Goal: Task Accomplishment & Management: Manage account settings

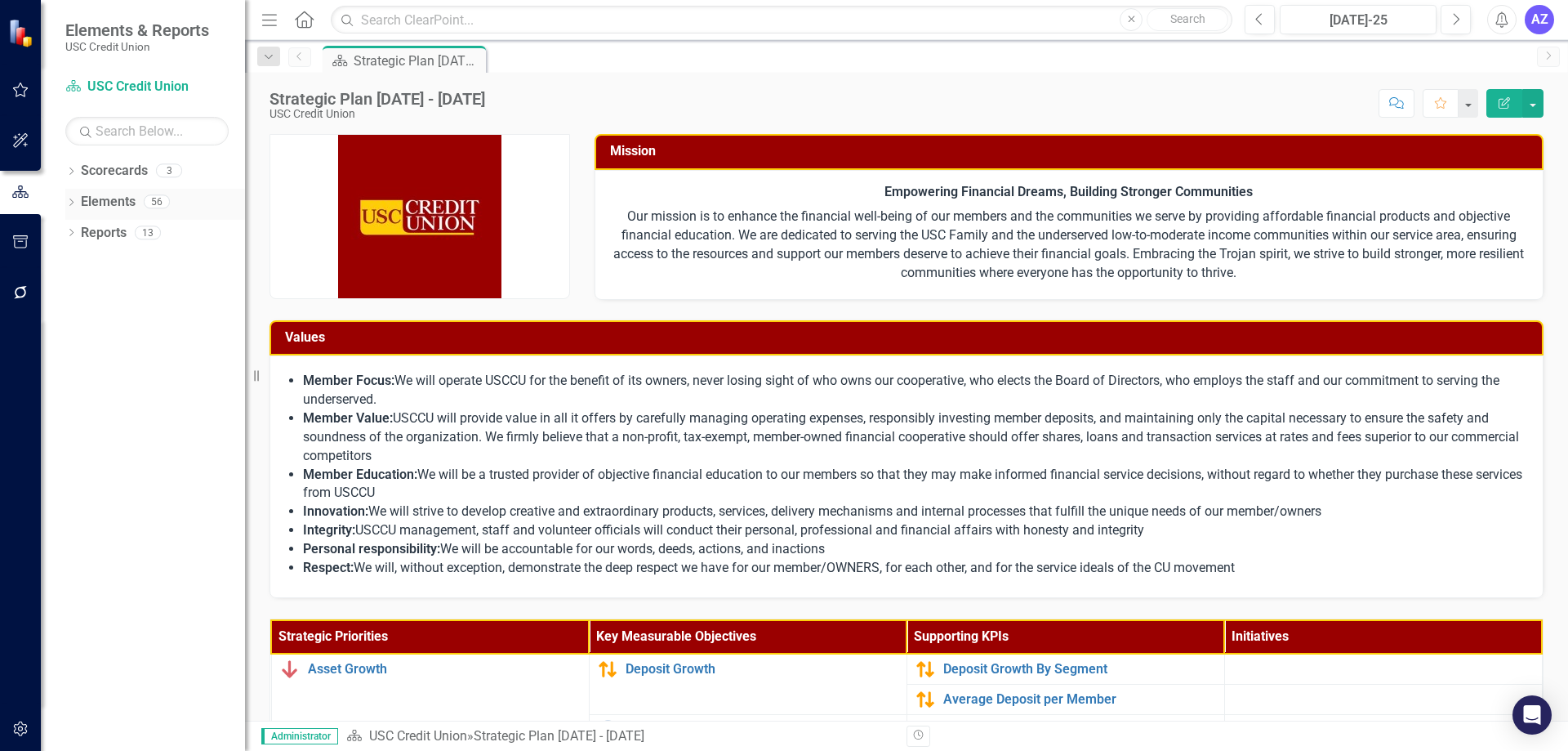
click at [135, 191] on div "Elements 56" at bounding box center [162, 204] width 164 height 31
click at [128, 195] on link "Elements" at bounding box center [108, 202] width 54 height 19
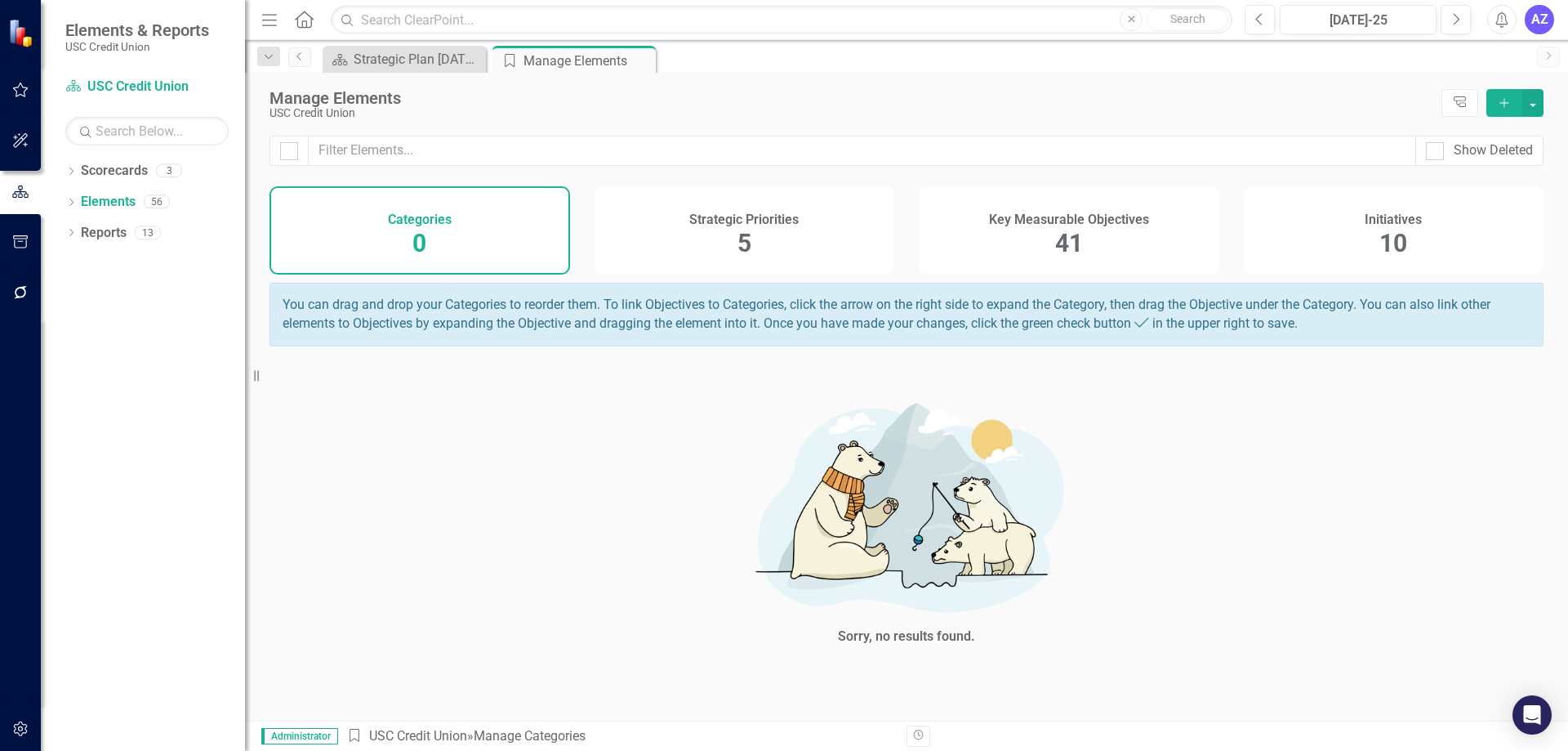
click at [1053, 249] on div "Key Measurable Objectives 41" at bounding box center [1068, 230] width 300 height 88
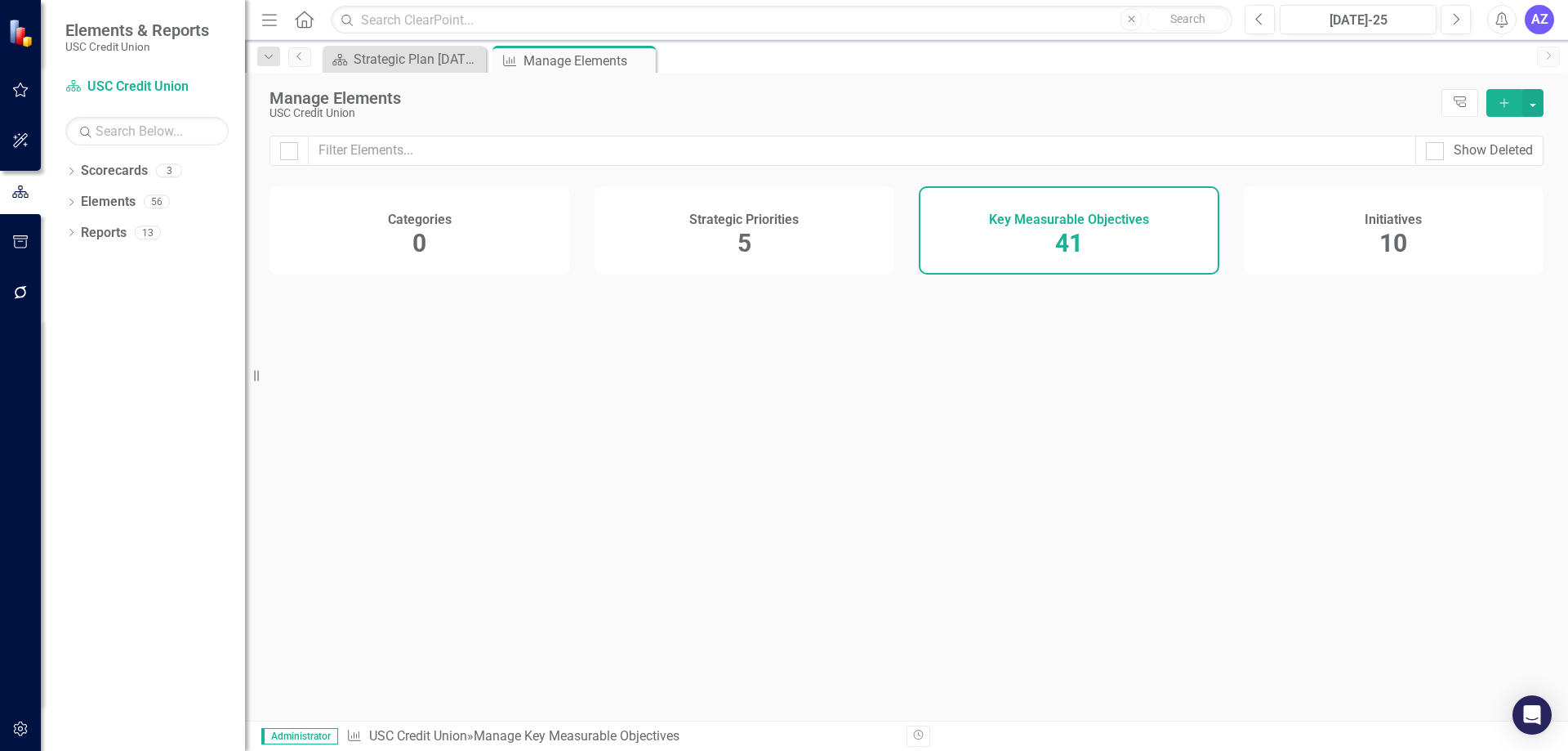
checkbox input "false"
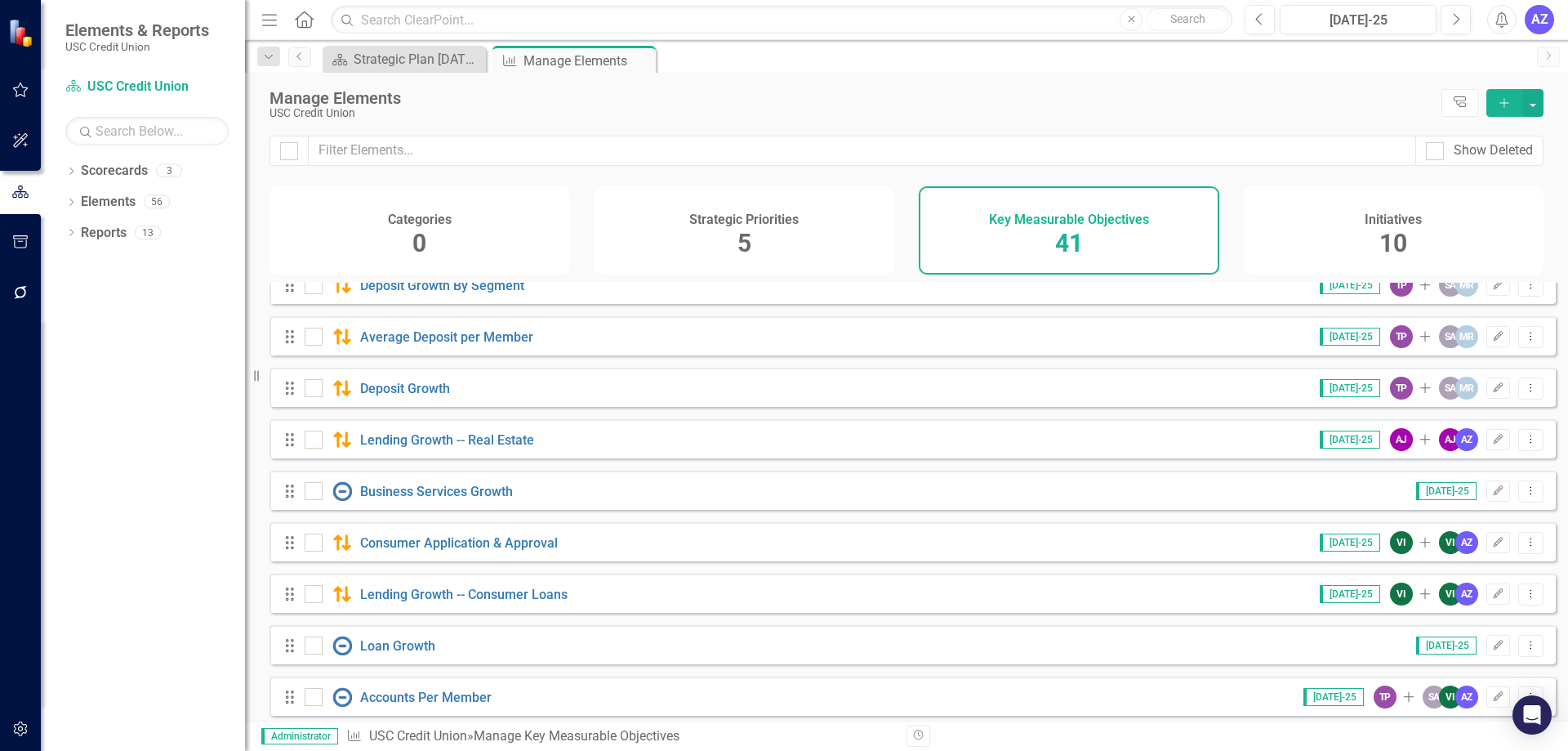
scroll to position [408, 0]
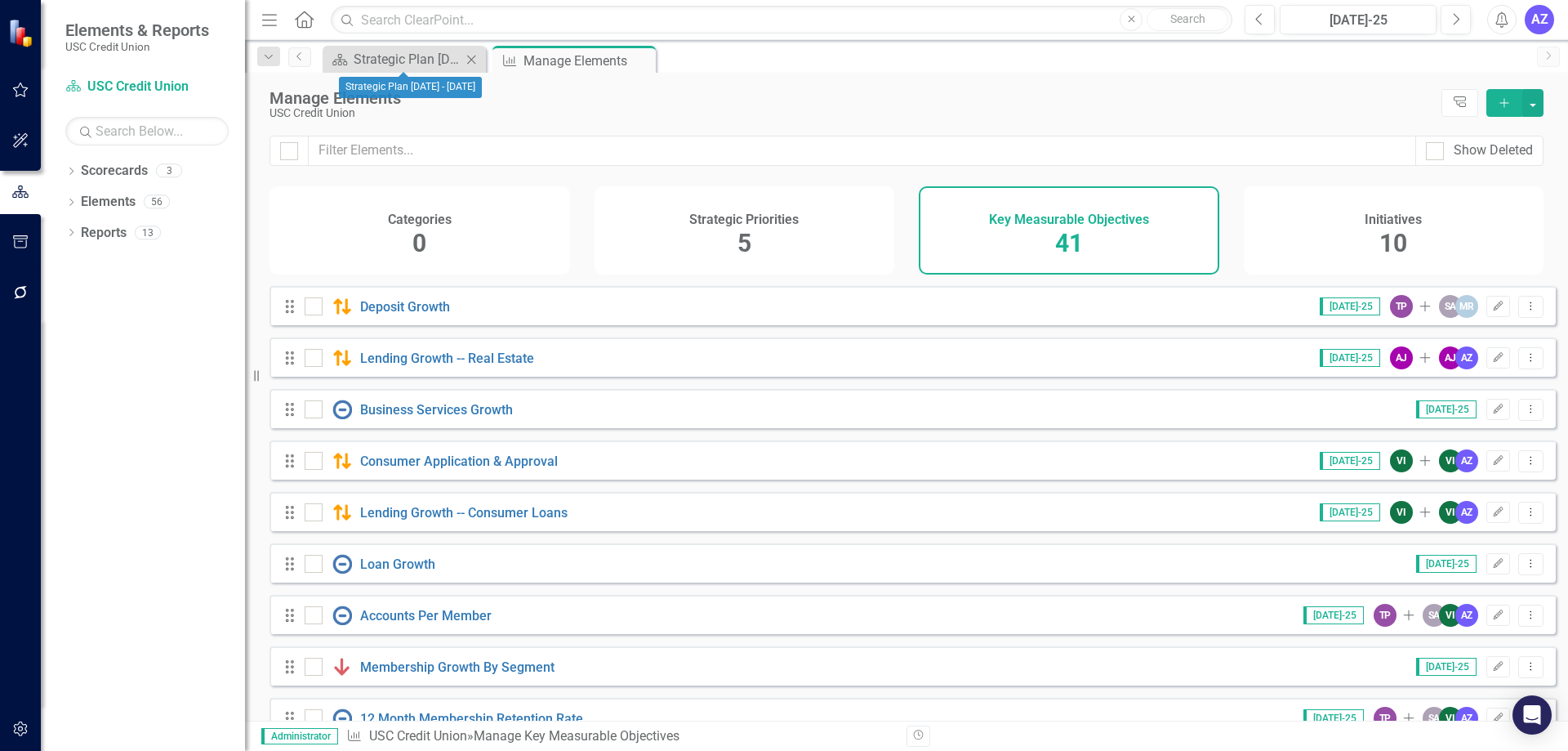
click at [417, 71] on div "Scorecard Strategic Plan [DATE] - [DATE] Close" at bounding box center [404, 60] width 163 height 27
click at [435, 69] on div "Strategic Plan [DATE] - [DATE]" at bounding box center [407, 60] width 108 height 20
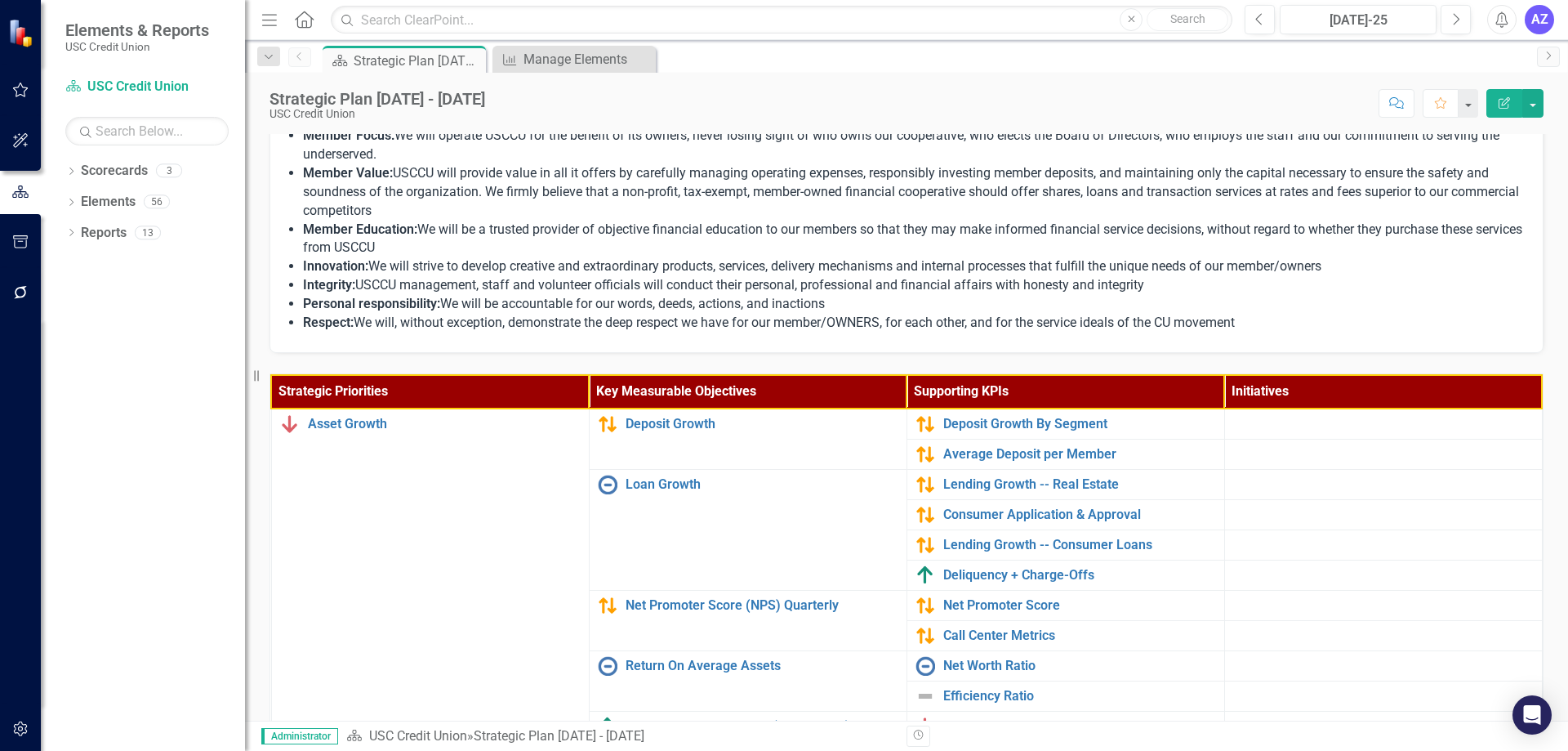
scroll to position [408, 0]
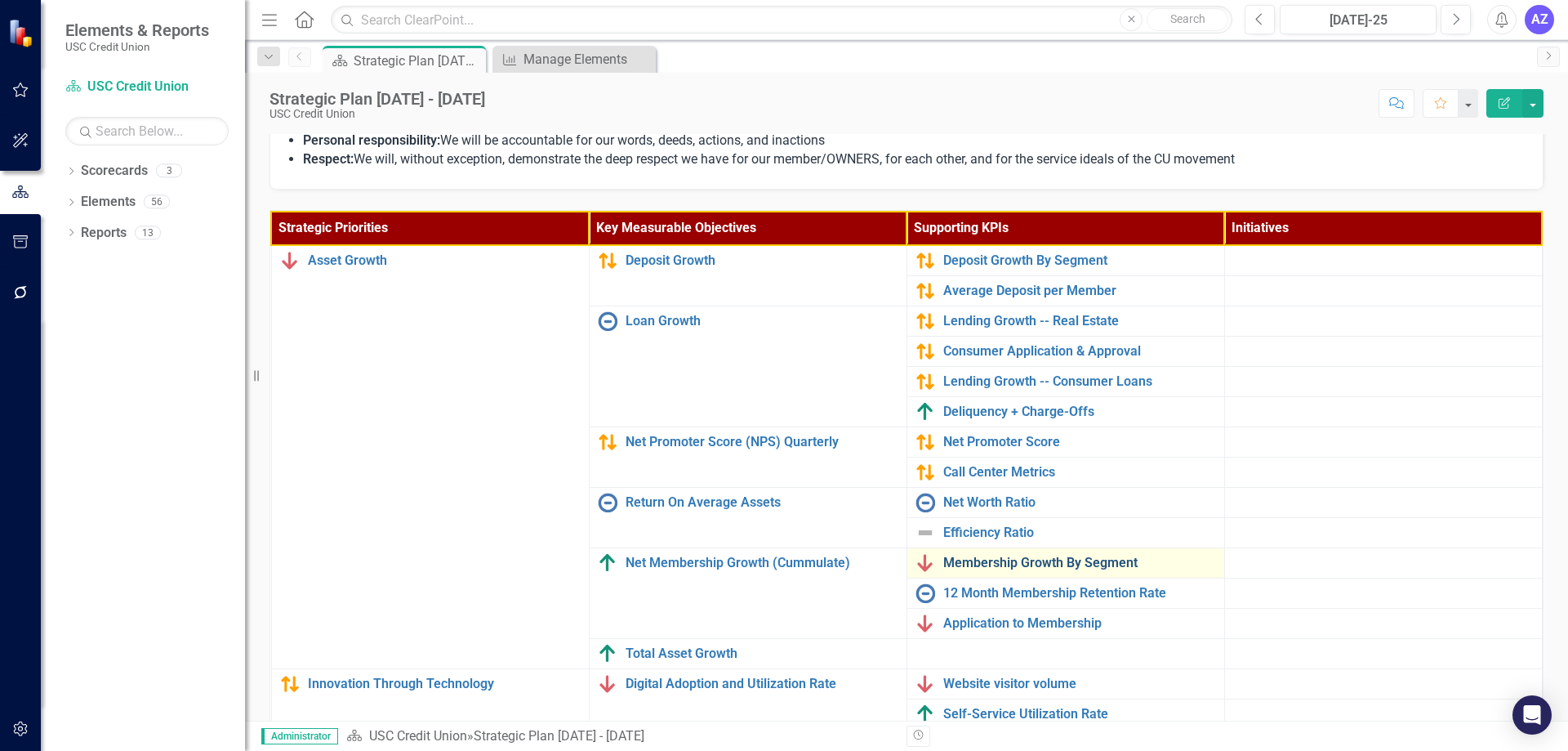
click at [1062, 555] on link "Membership Growth By Segment" at bounding box center [1079, 562] width 273 height 14
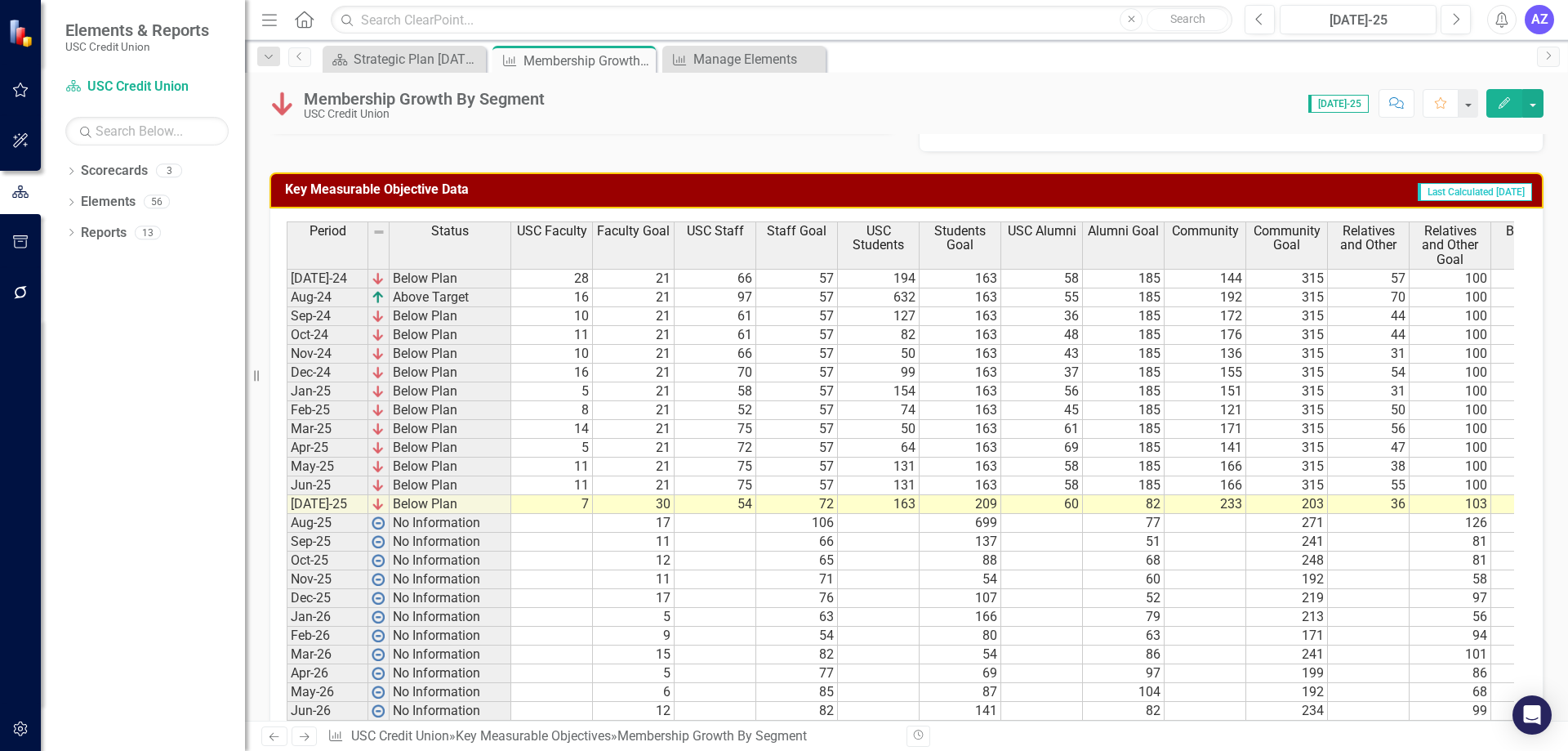
scroll to position [408, 0]
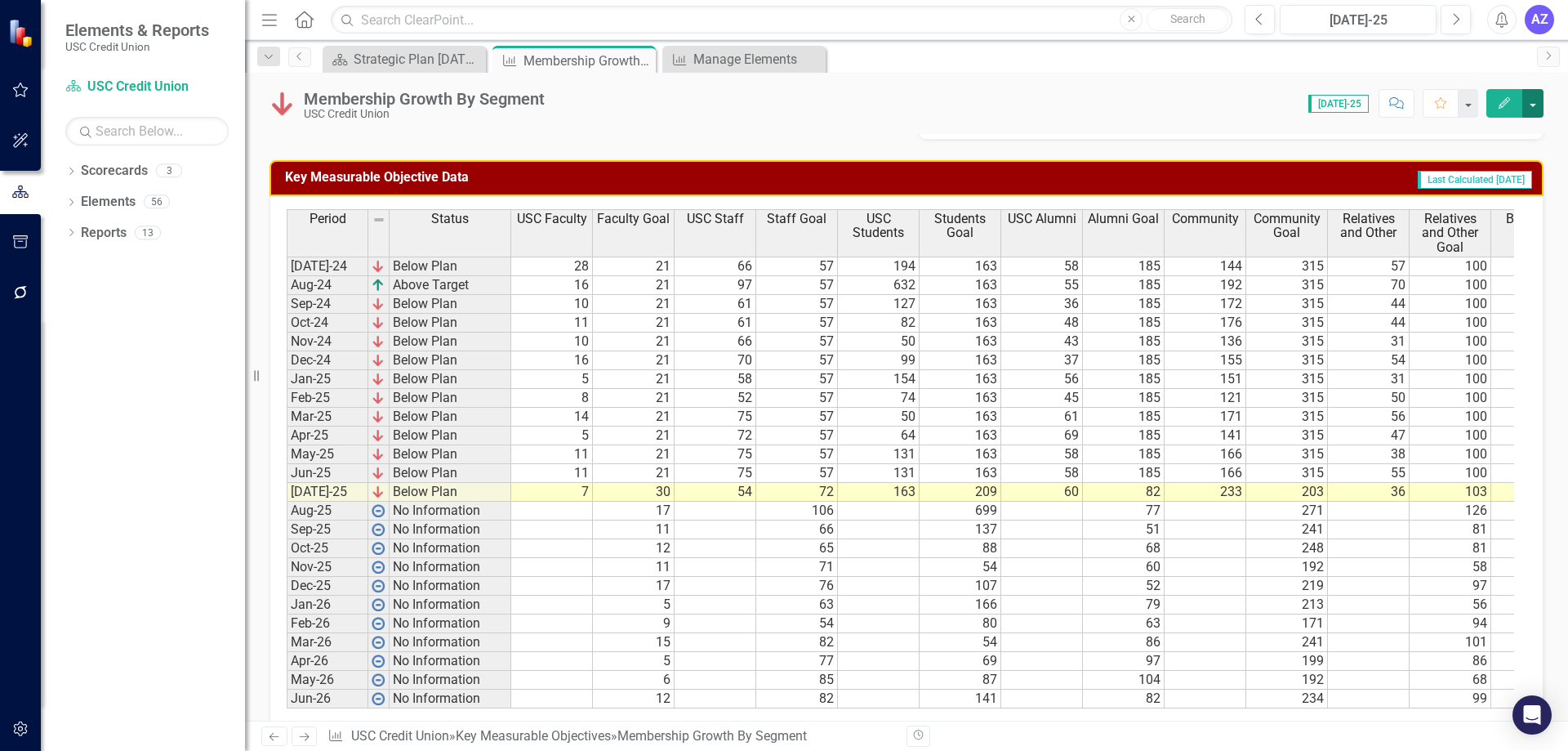
click at [1529, 111] on button "button" at bounding box center [1532, 104] width 21 height 29
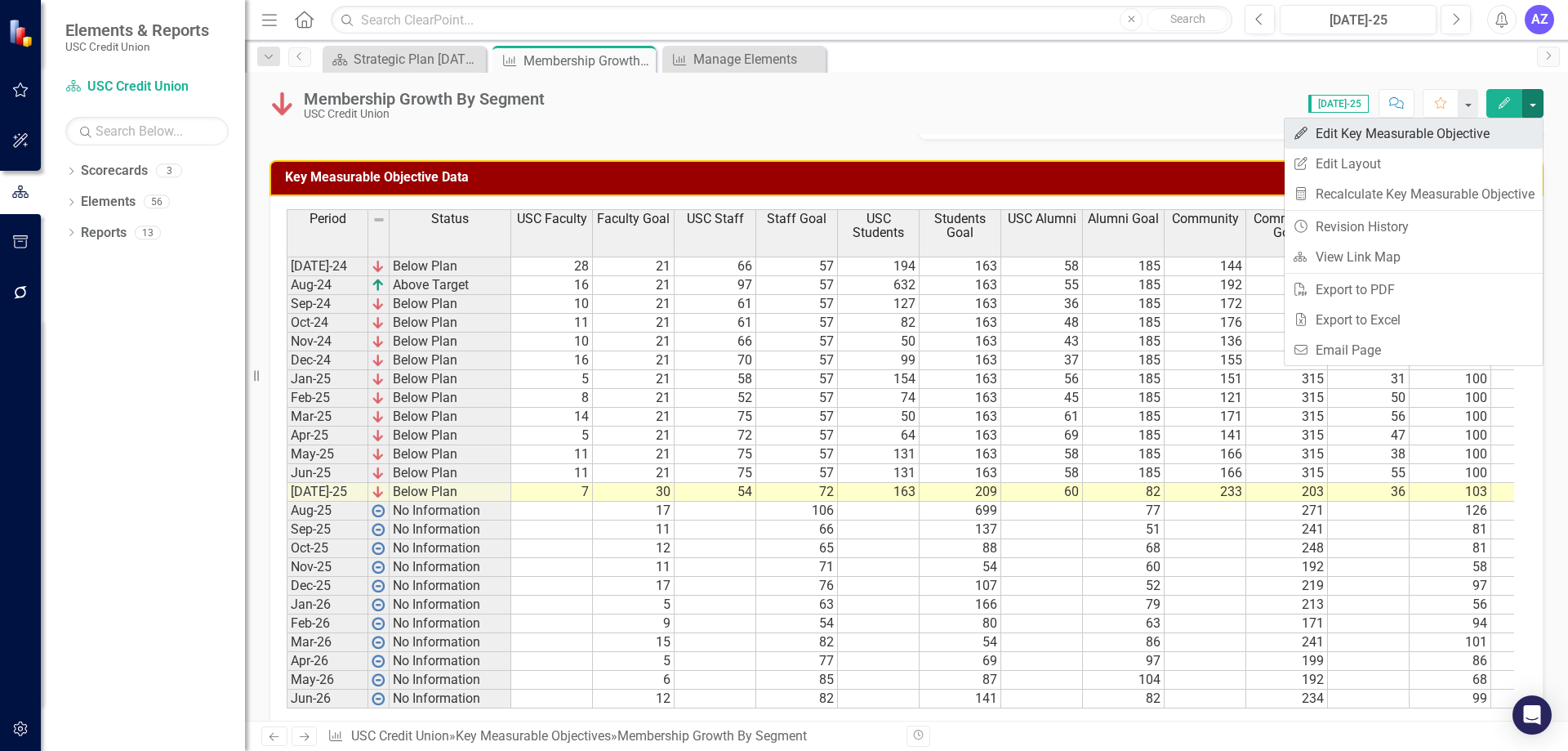
click at [1488, 139] on link "Edit Edit Key Measurable Objective" at bounding box center [1413, 134] width 258 height 31
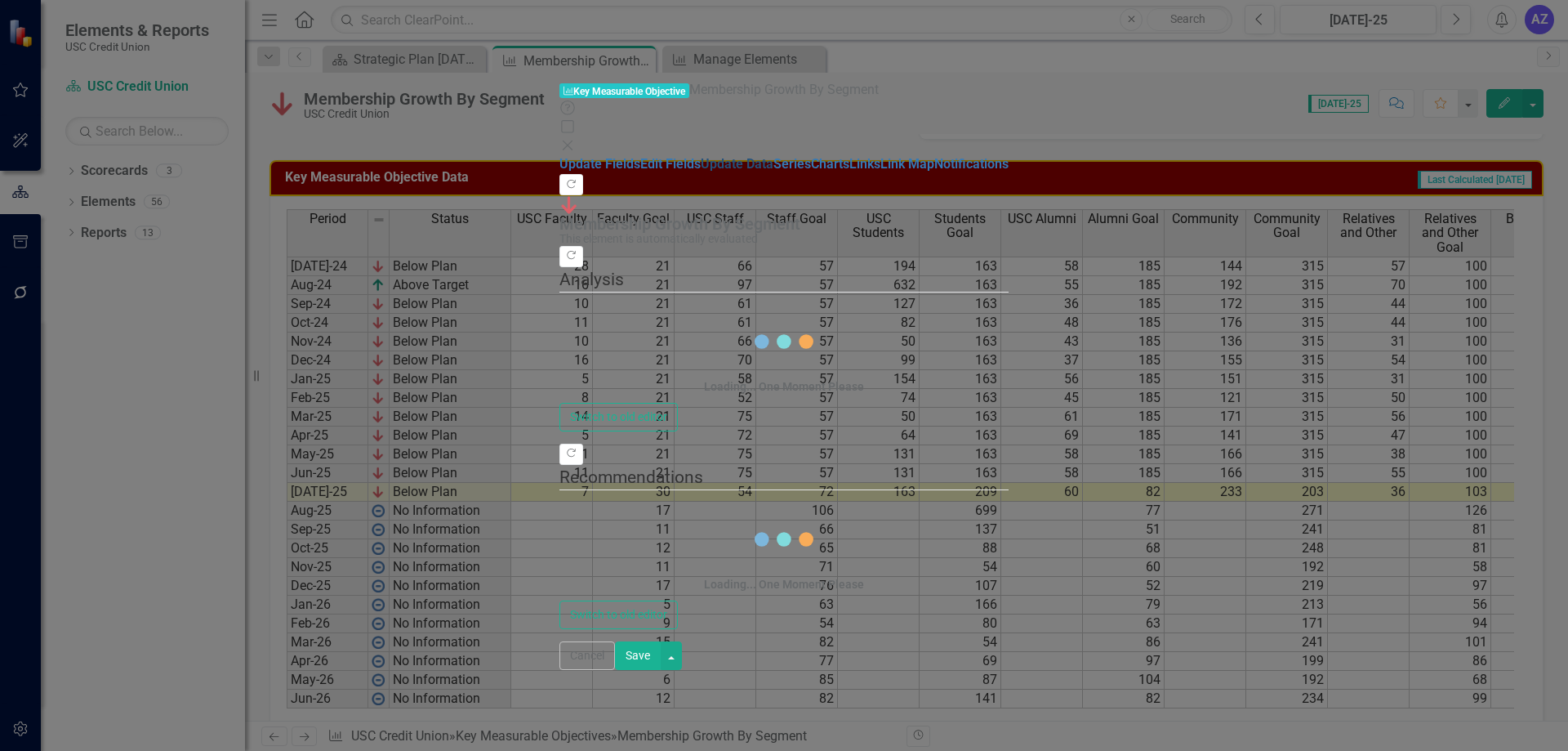
click at [701, 156] on link "Update Data" at bounding box center [736, 163] width 72 height 15
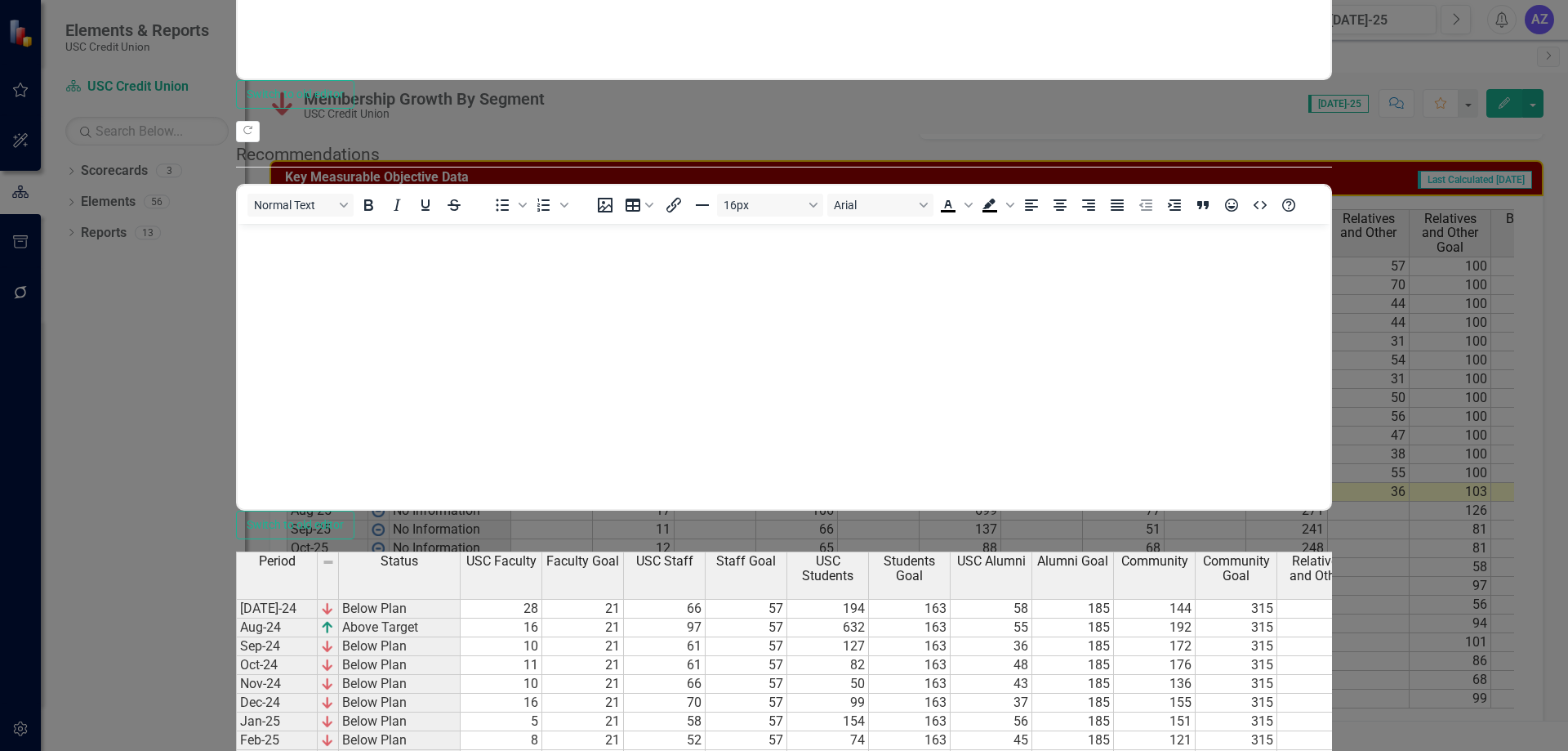
scroll to position [0, 0]
click at [624, 618] on td "21" at bounding box center [583, 628] width 82 height 19
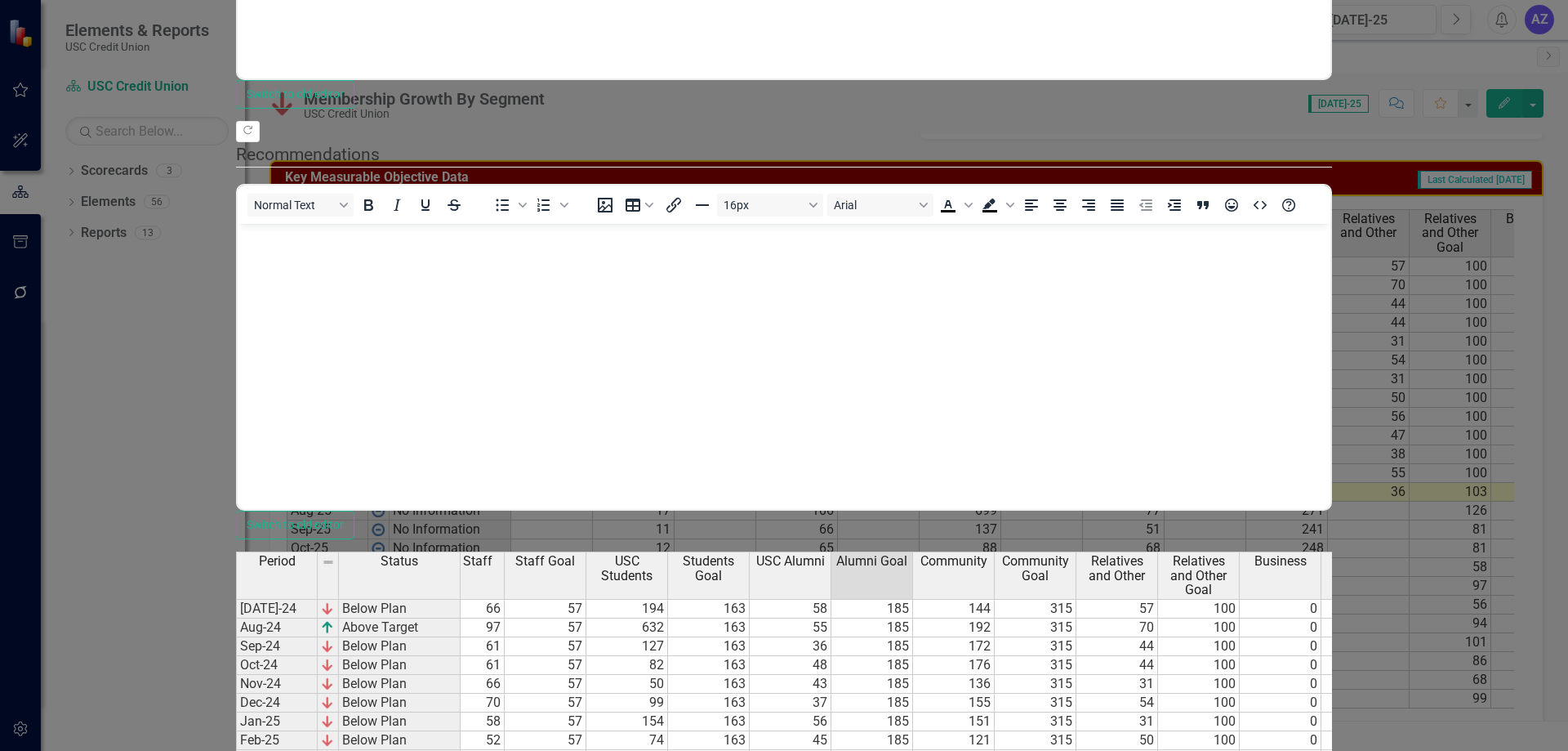
scroll to position [0, 245]
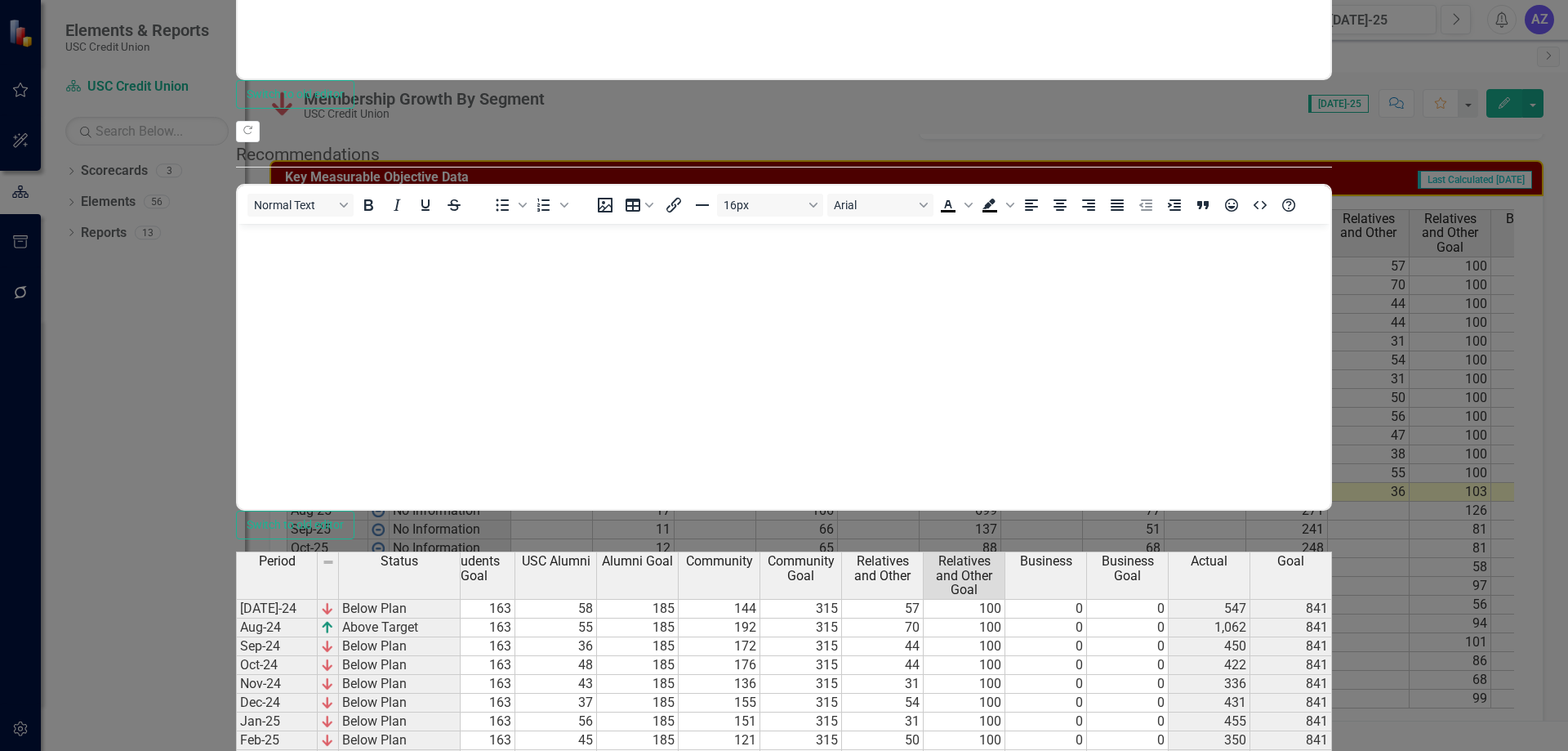
drag, startPoint x: 1328, startPoint y: 636, endPoint x: 1492, endPoint y: 699, distance: 175.7
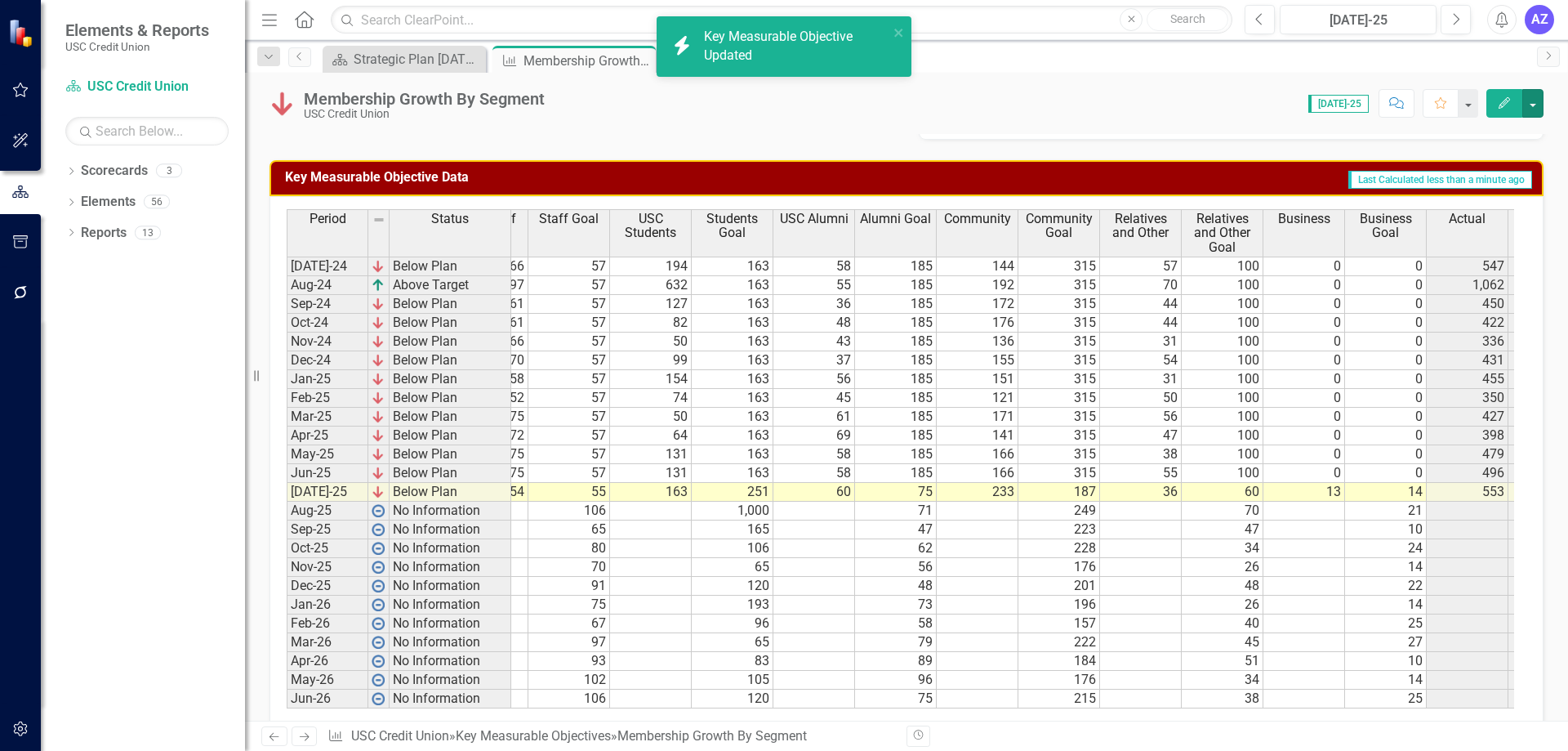
scroll to position [0, 304]
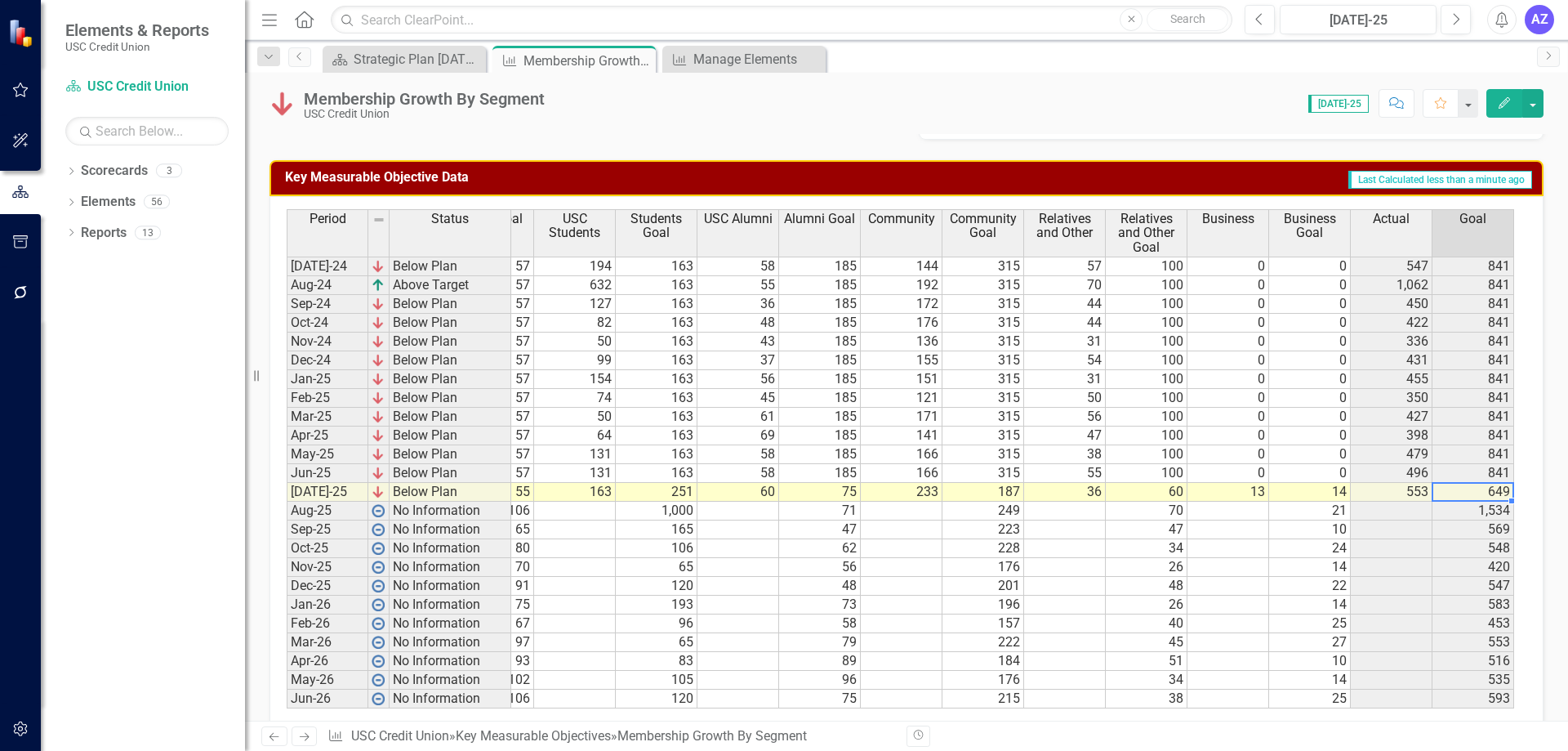
click at [1493, 485] on td "649" at bounding box center [1474, 492] width 82 height 19
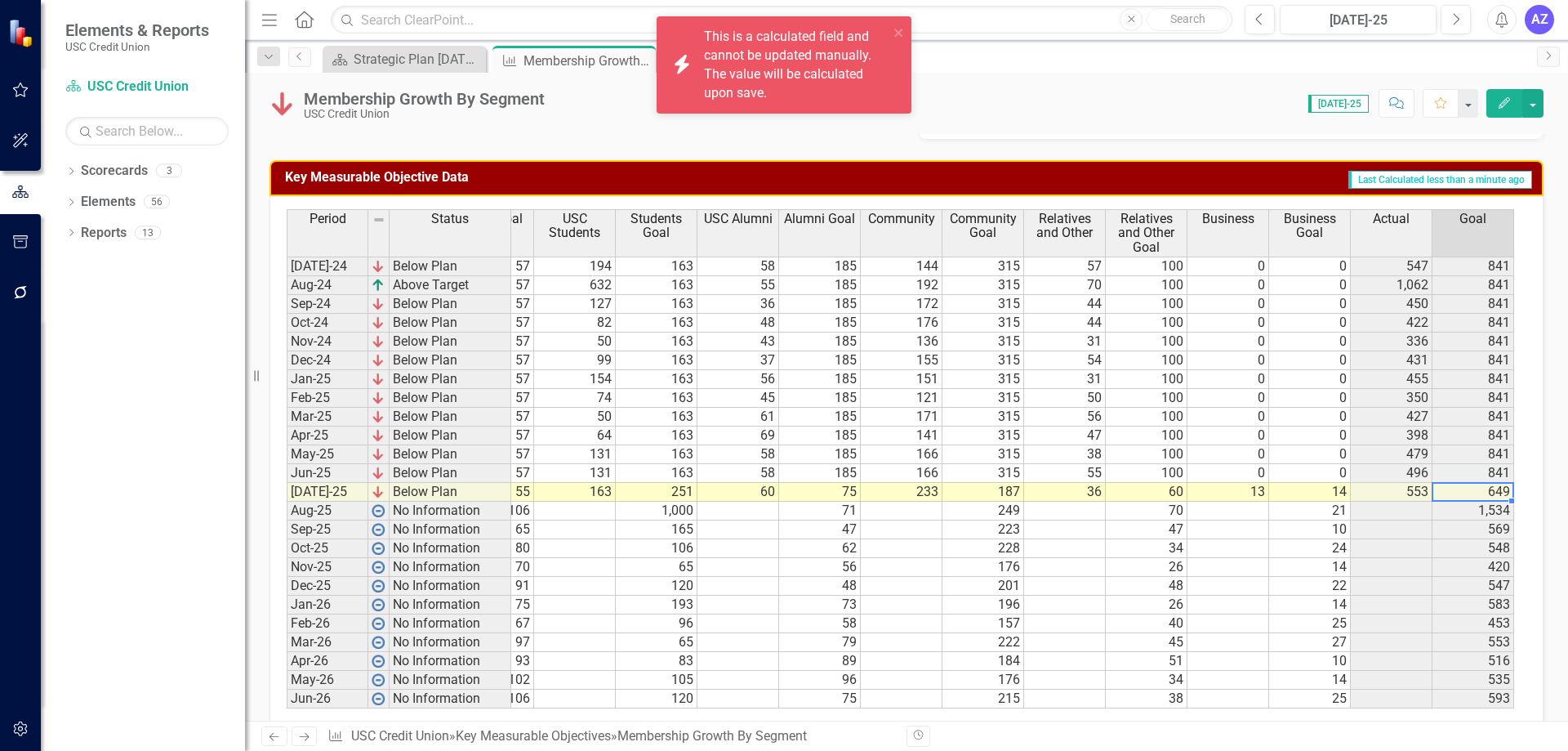
click at [1491, 697] on td "593" at bounding box center [1474, 699] width 82 height 19
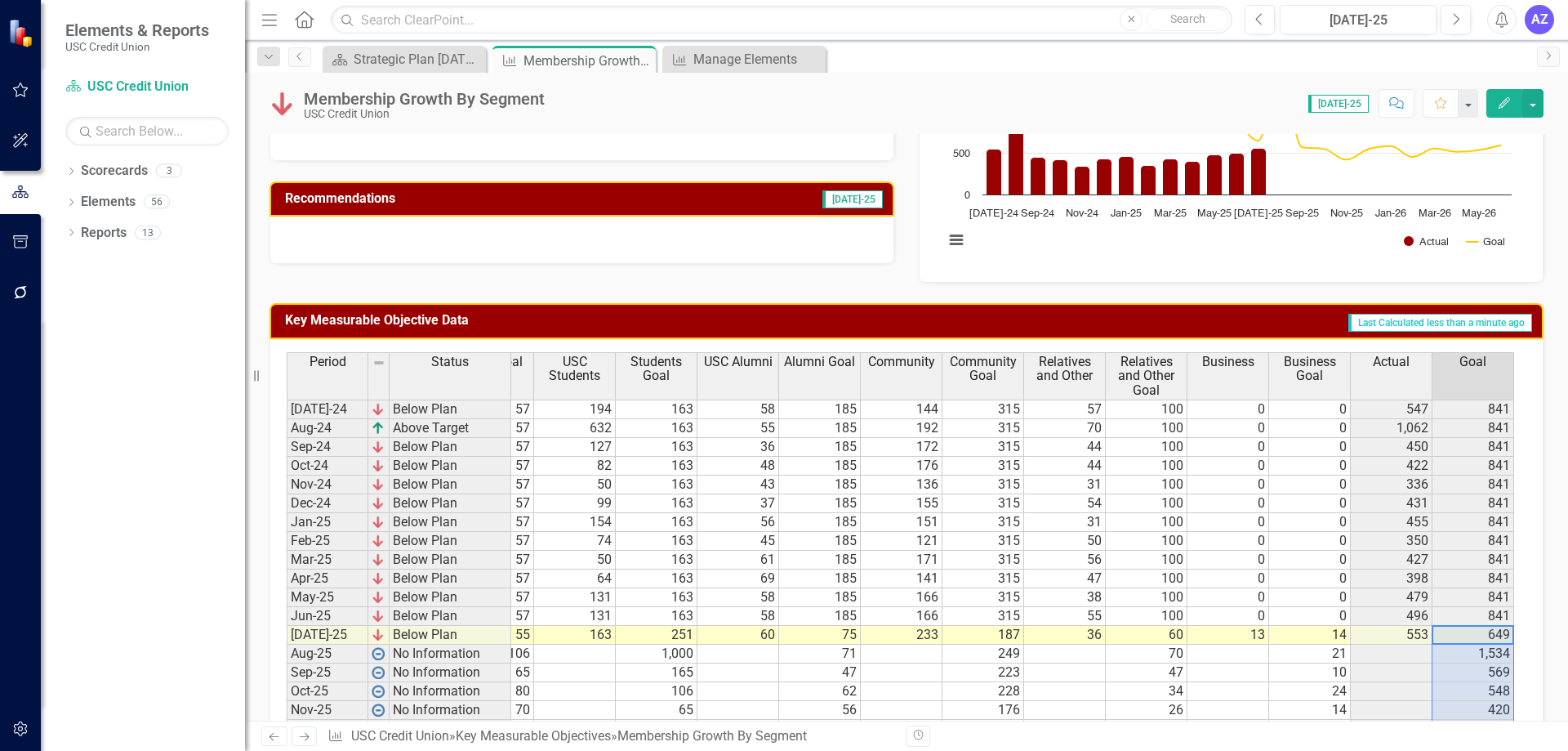
scroll to position [0, 0]
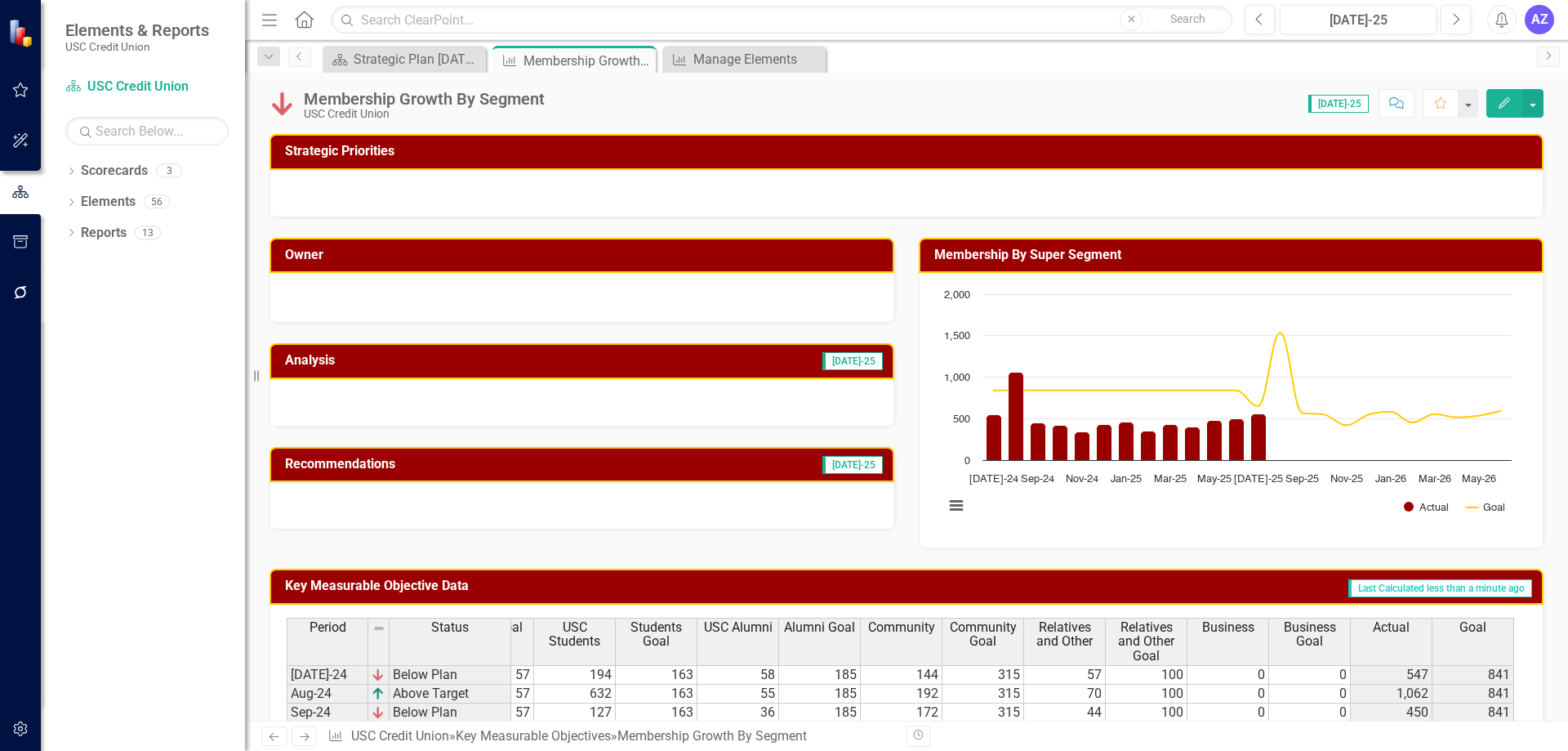
click at [645, 298] on div at bounding box center [582, 295] width 590 height 20
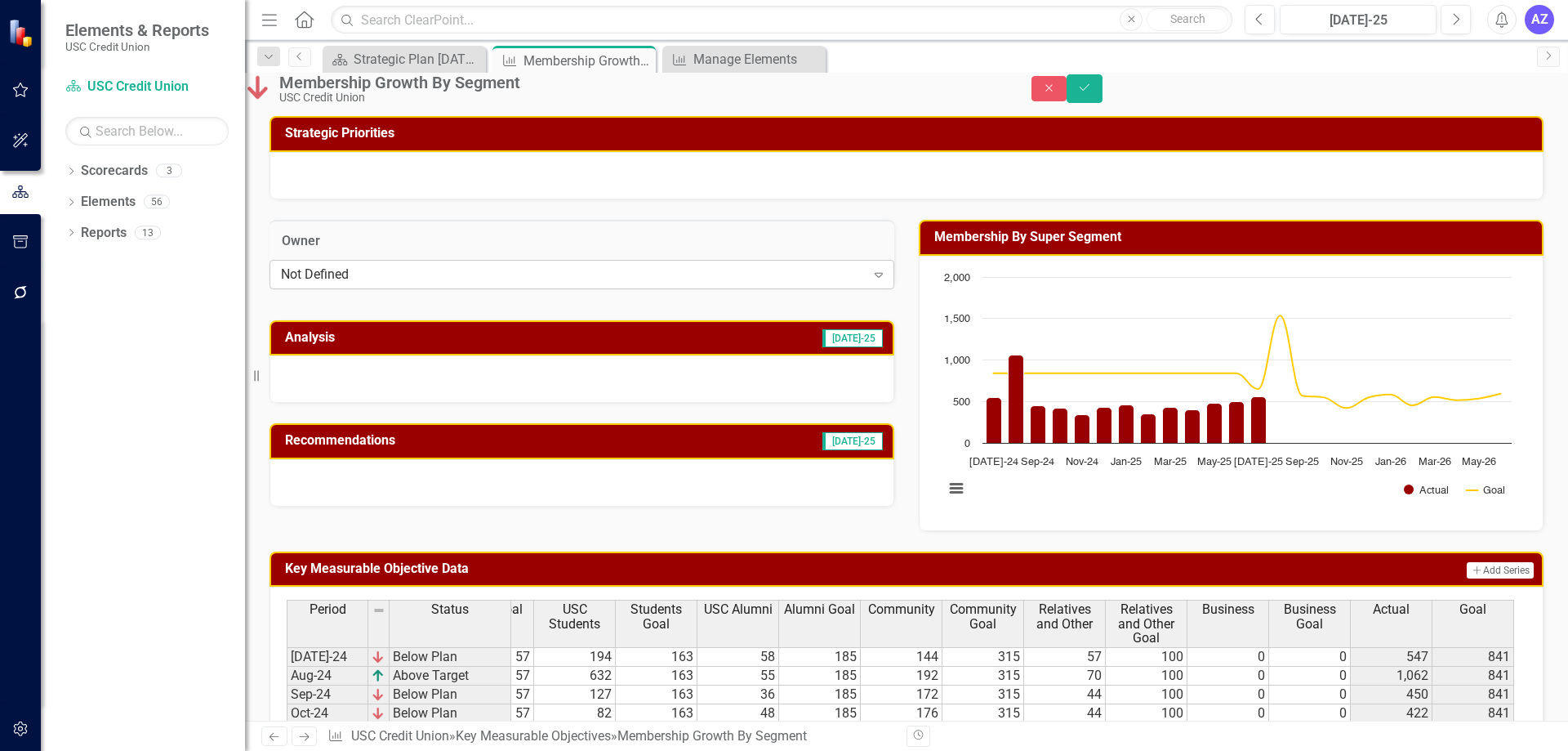
click at [646, 283] on div "Not Defined" at bounding box center [573, 274] width 585 height 19
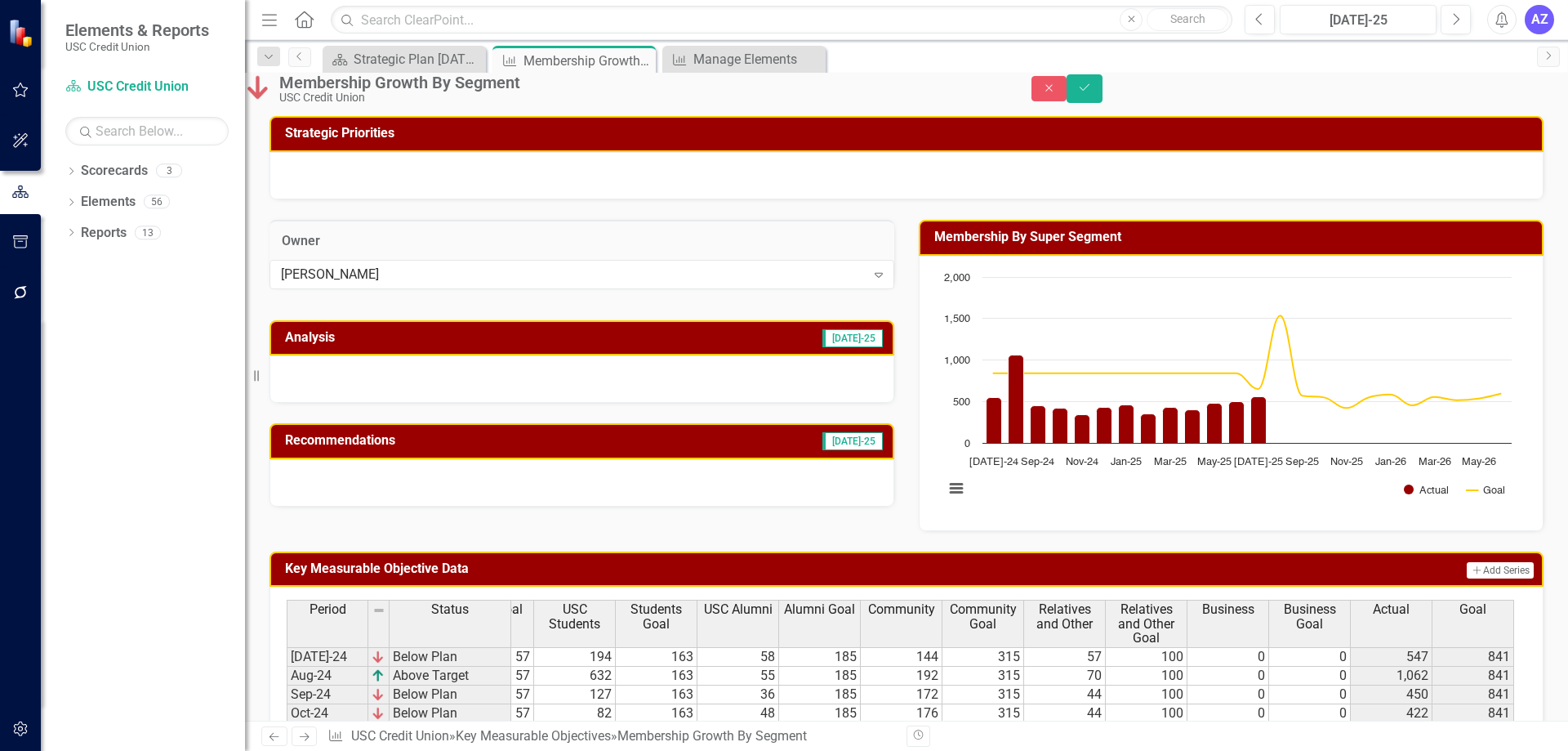
click at [653, 402] on div at bounding box center [582, 379] width 625 height 48
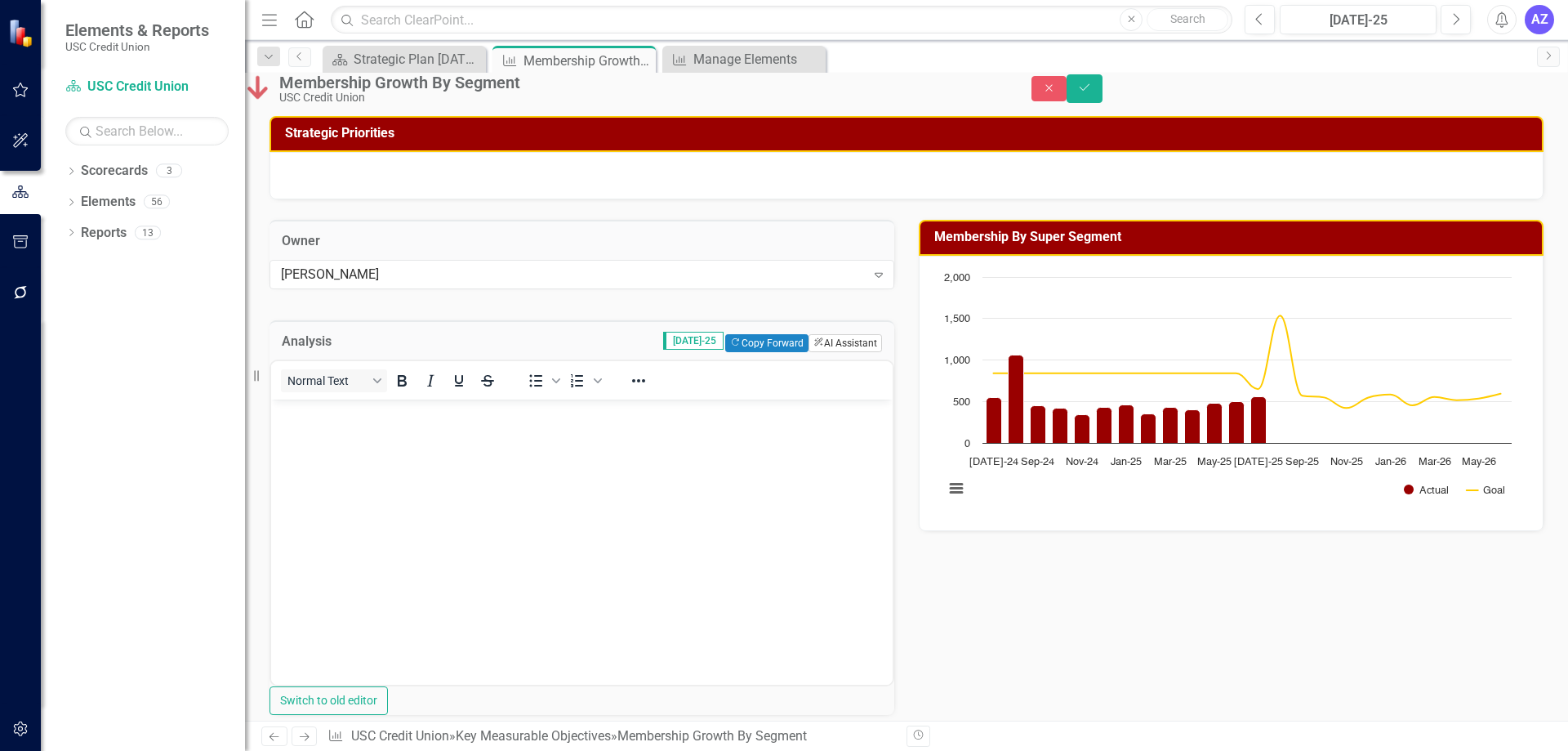
click at [834, 352] on button "ClearPoint AI AI Assistant" at bounding box center [845, 343] width 73 height 18
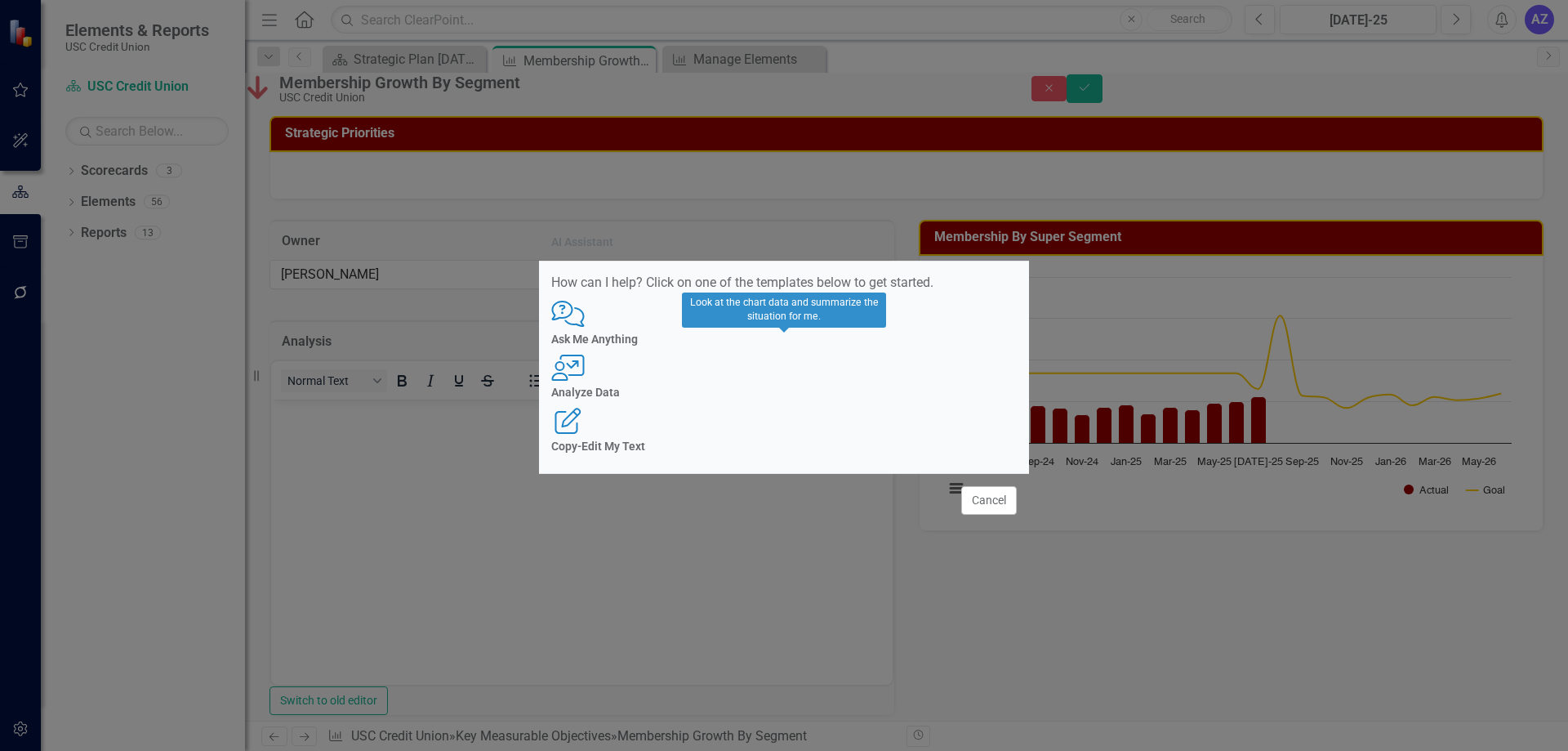
click at [813, 392] on h4 "Analyze Data" at bounding box center [783, 392] width 465 height 12
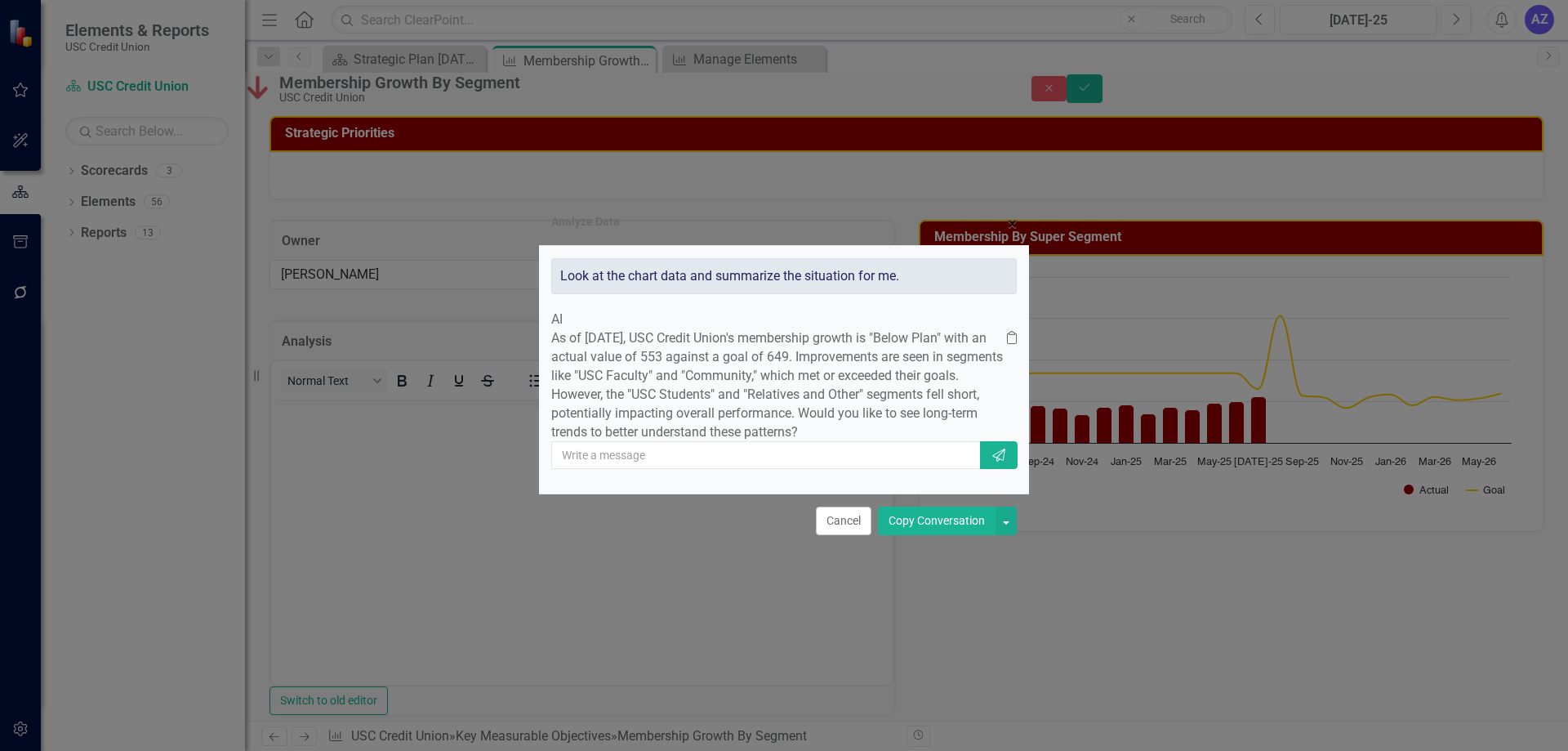
click at [962, 535] on button "Copy Conversation" at bounding box center [936, 521] width 117 height 29
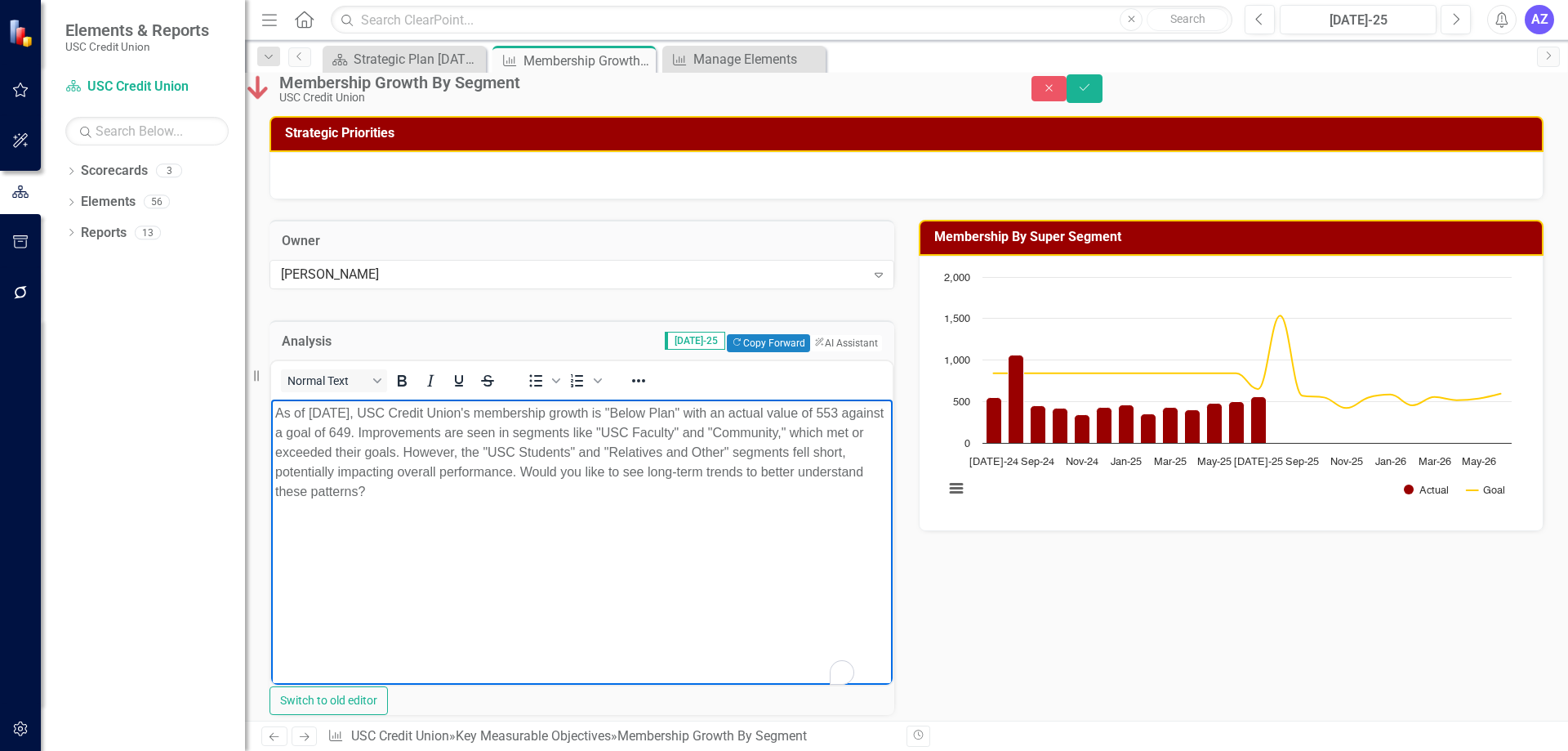
drag, startPoint x: 591, startPoint y: 500, endPoint x: 681, endPoint y: 463, distance: 97.3
click at [681, 463] on p "As of [DATE], USC Credit Union's membership growth is "Below Plan" with an actu…" at bounding box center [582, 452] width 613 height 98
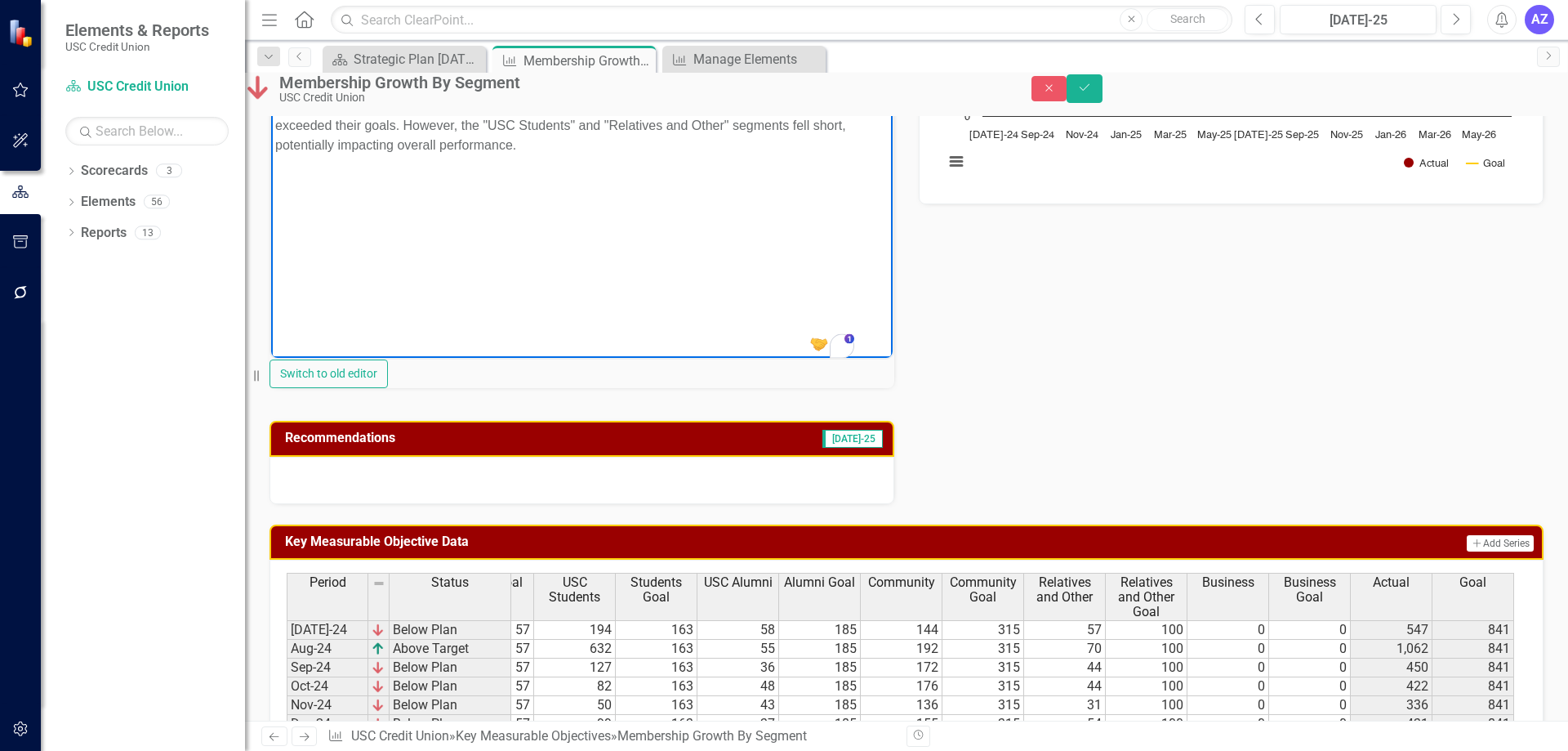
click at [733, 504] on div at bounding box center [582, 481] width 625 height 48
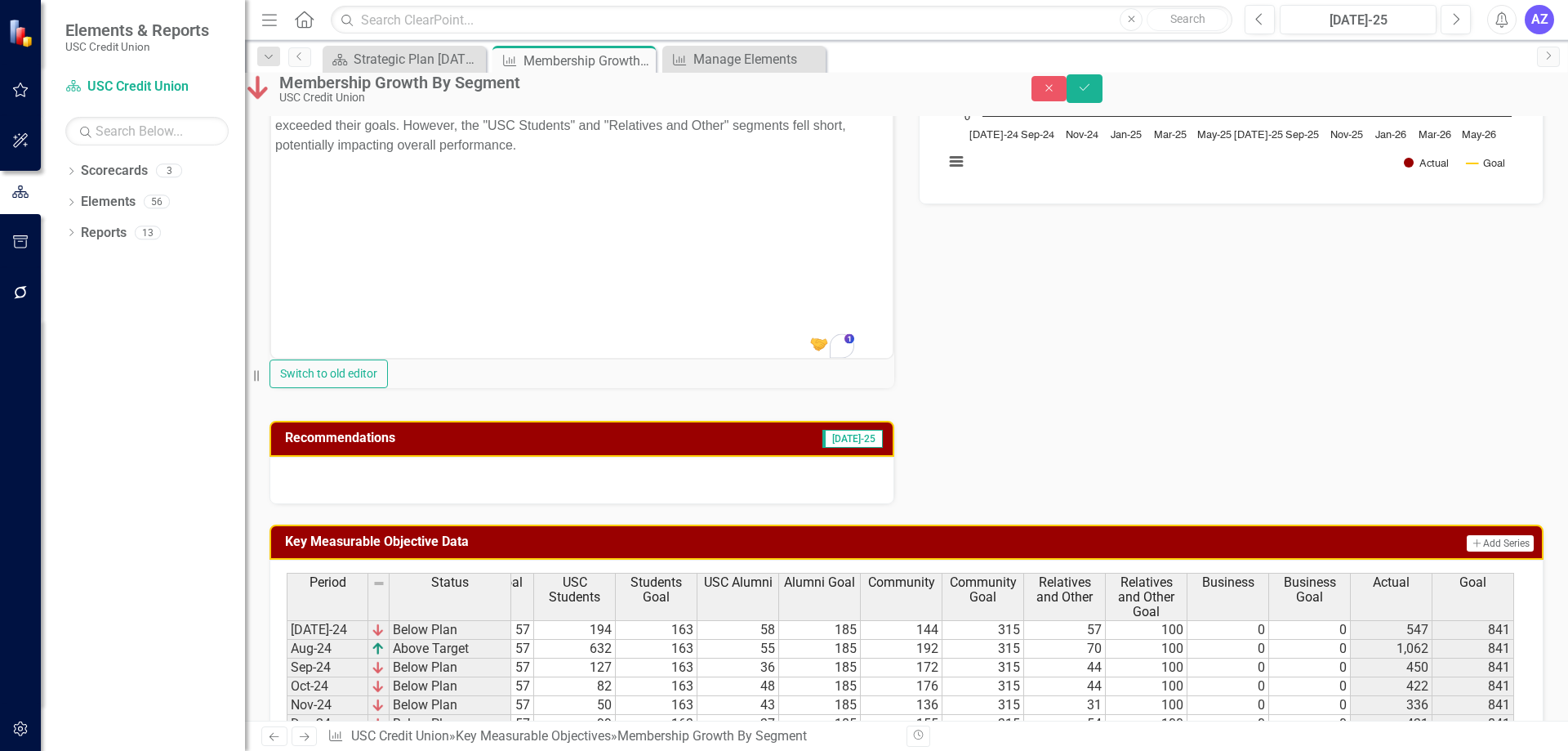
click at [733, 504] on div at bounding box center [582, 481] width 625 height 48
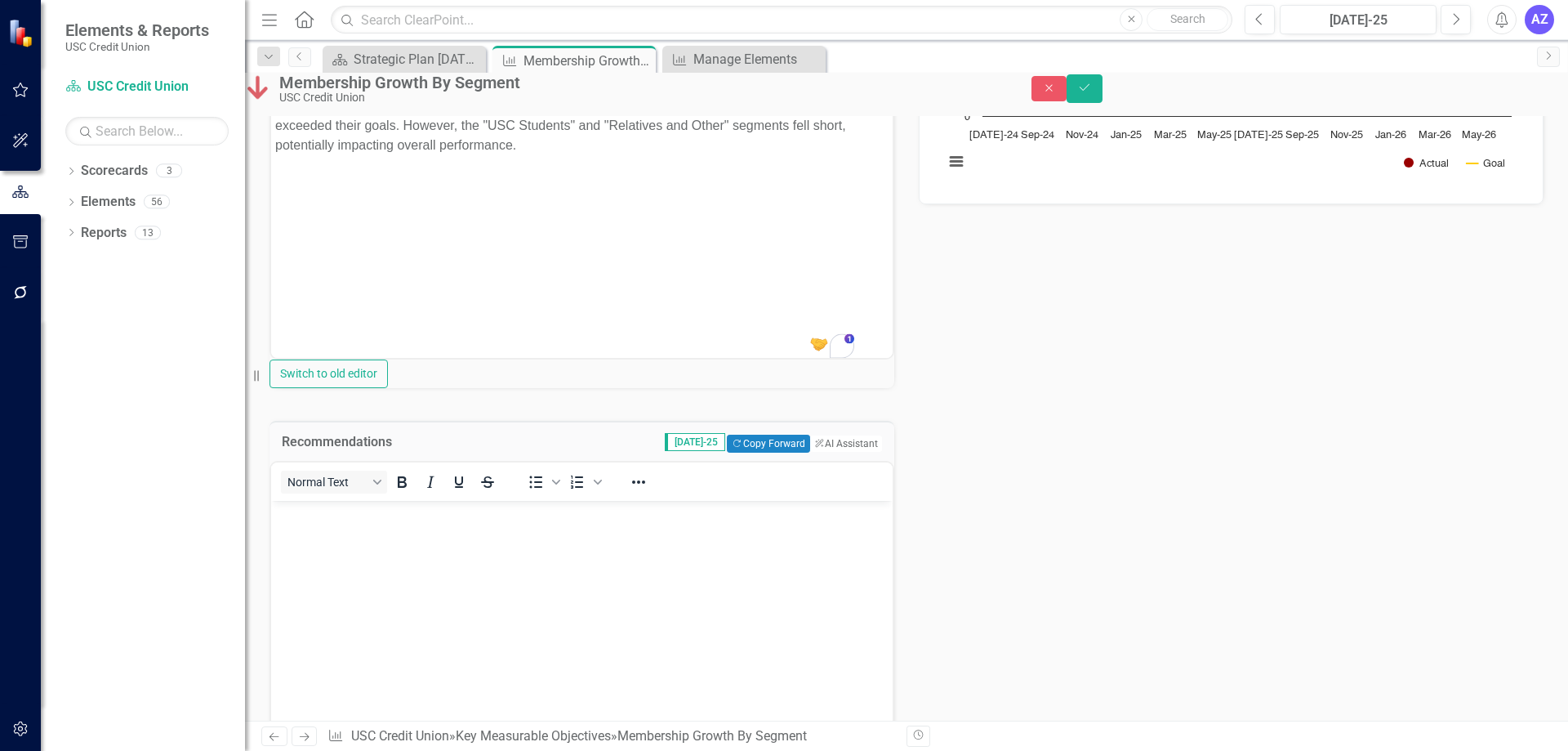
scroll to position [0, 0]
click at [827, 452] on button "ClearPoint AI AI Assistant" at bounding box center [845, 443] width 73 height 18
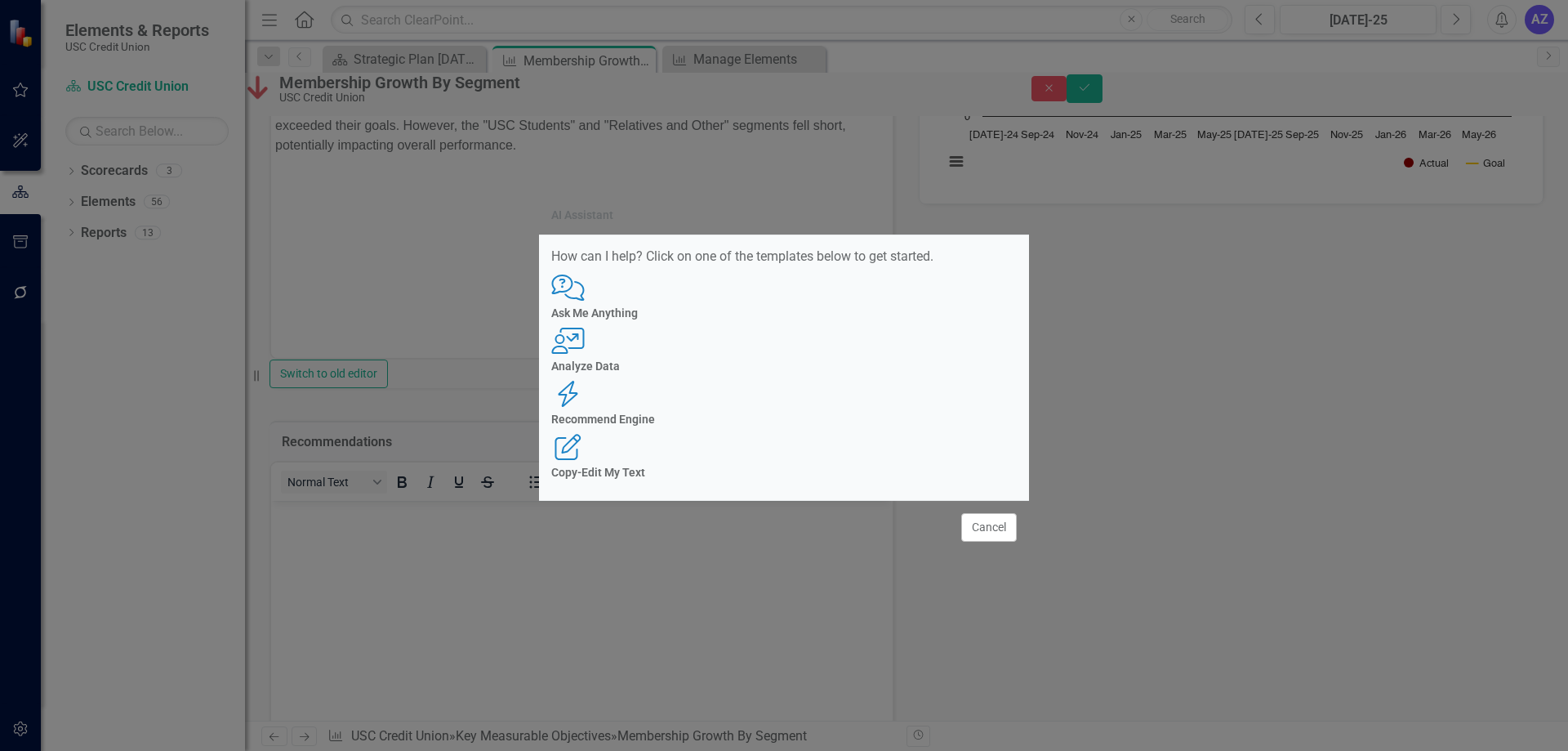
click at [866, 381] on div "Recommend Engine Recommend Engine" at bounding box center [783, 403] width 465 height 45
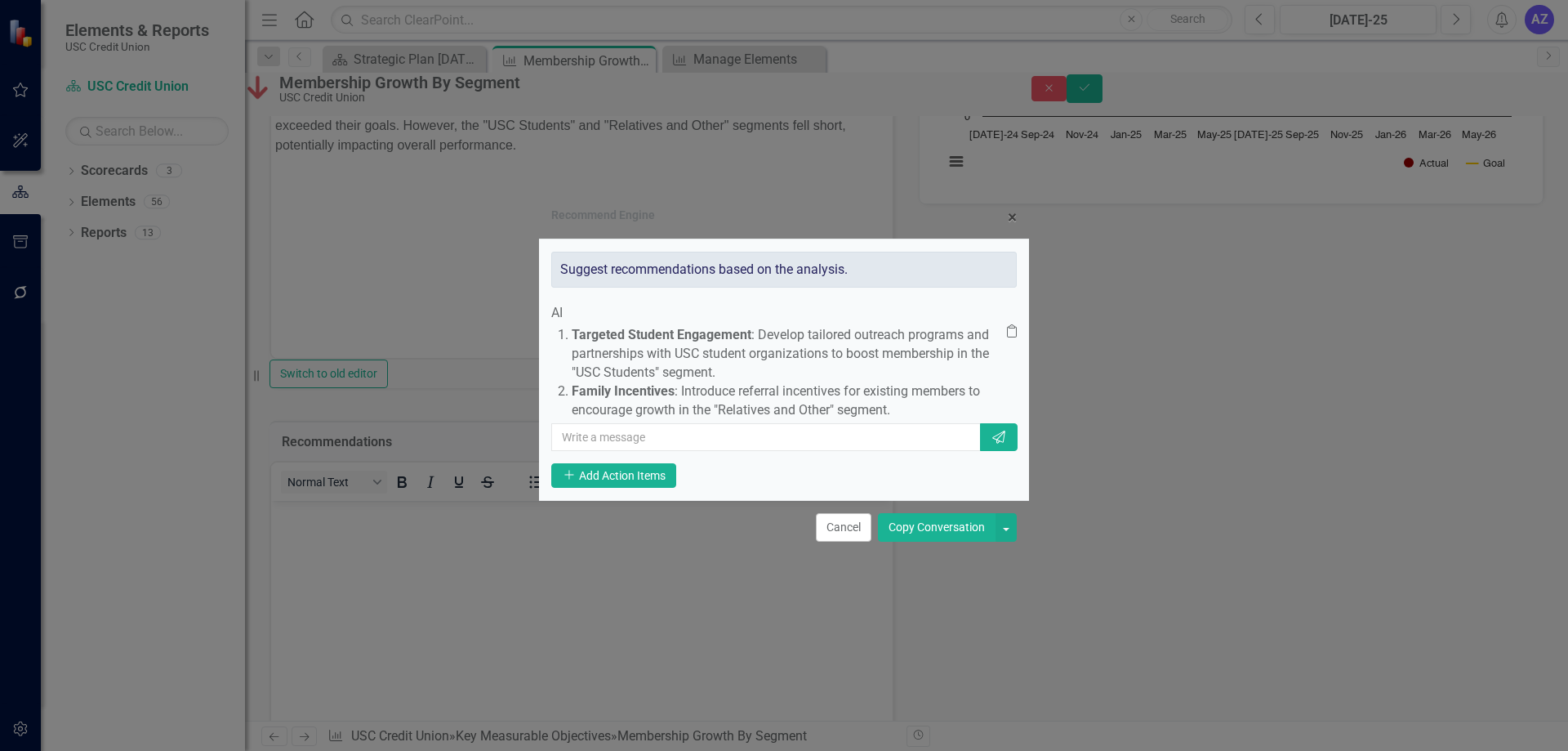
click at [938, 542] on button "Copy Conversation" at bounding box center [936, 527] width 117 height 29
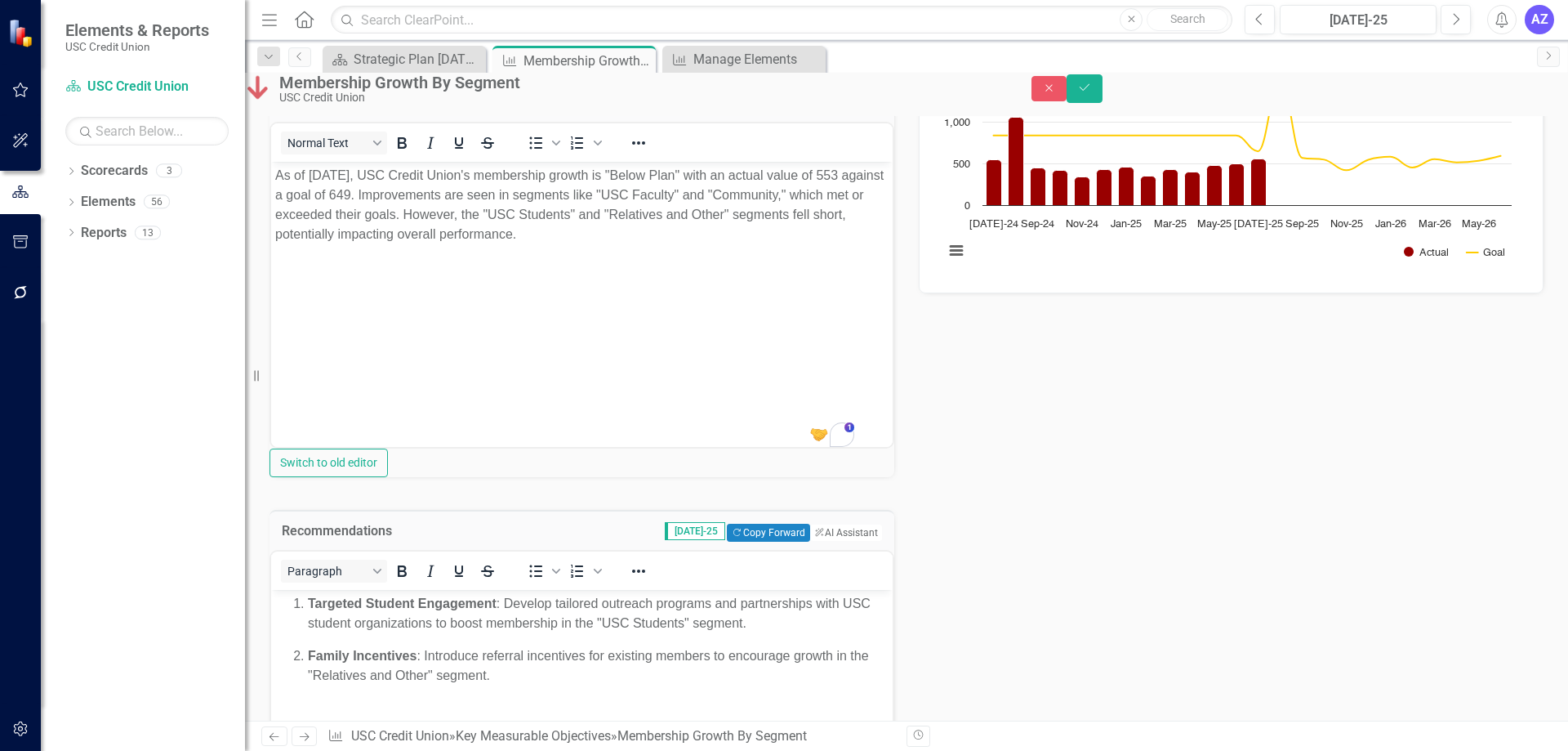
scroll to position [163, 0]
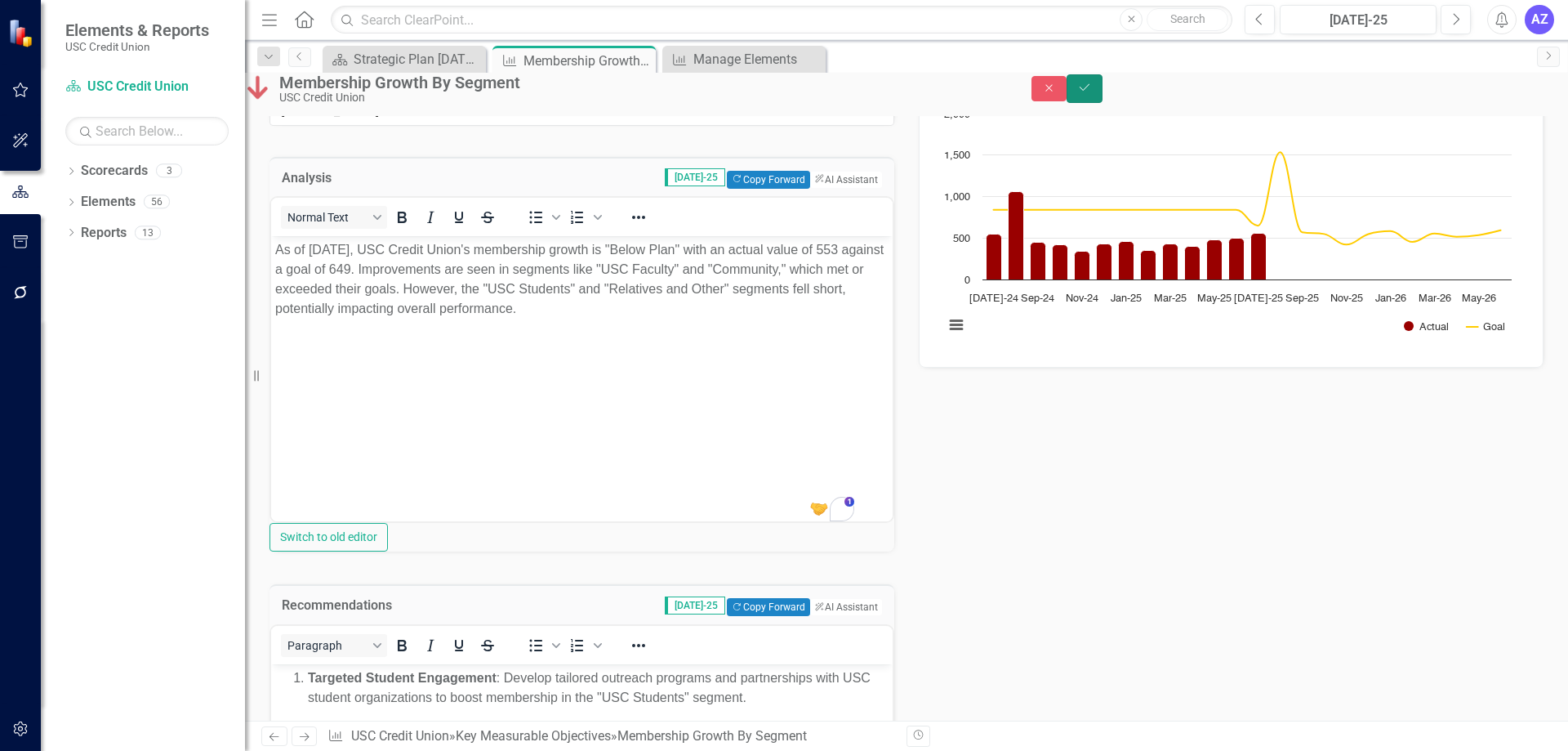
click at [1092, 93] on icon "Save" at bounding box center [1084, 87] width 14 height 11
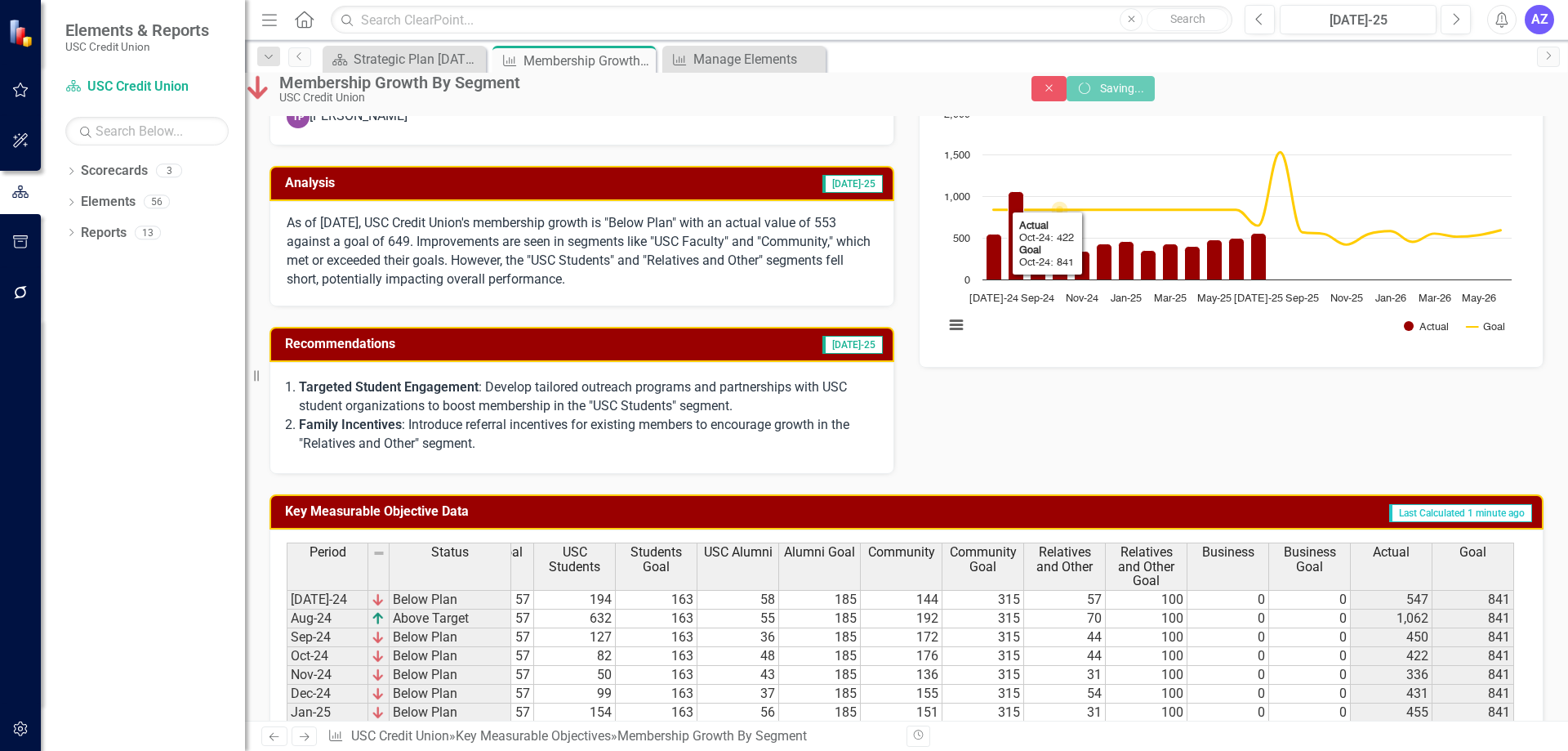
scroll to position [160, 0]
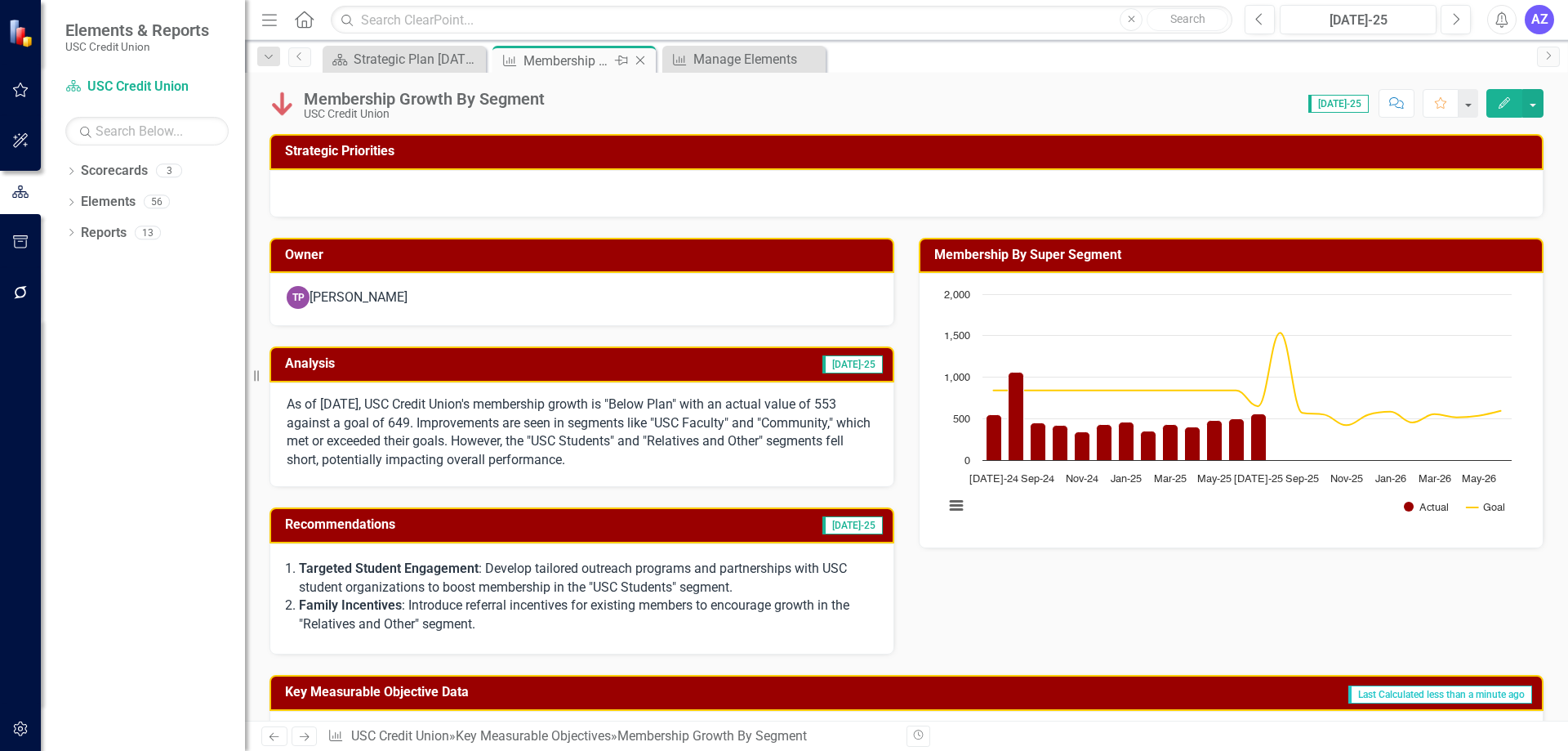
click at [645, 61] on icon "Close" at bounding box center [639, 60] width 16 height 13
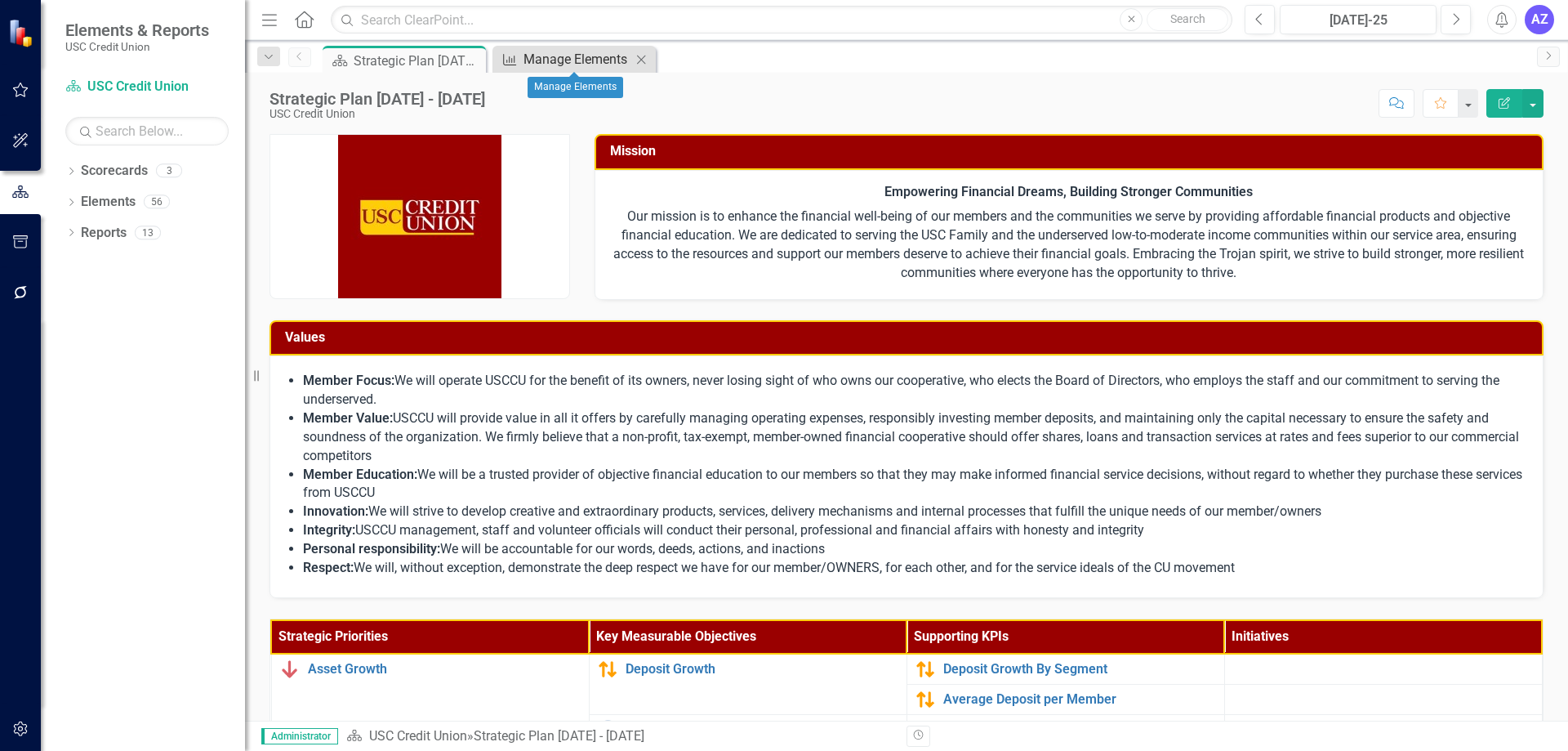
click at [563, 57] on div "Manage Elements" at bounding box center [577, 60] width 108 height 20
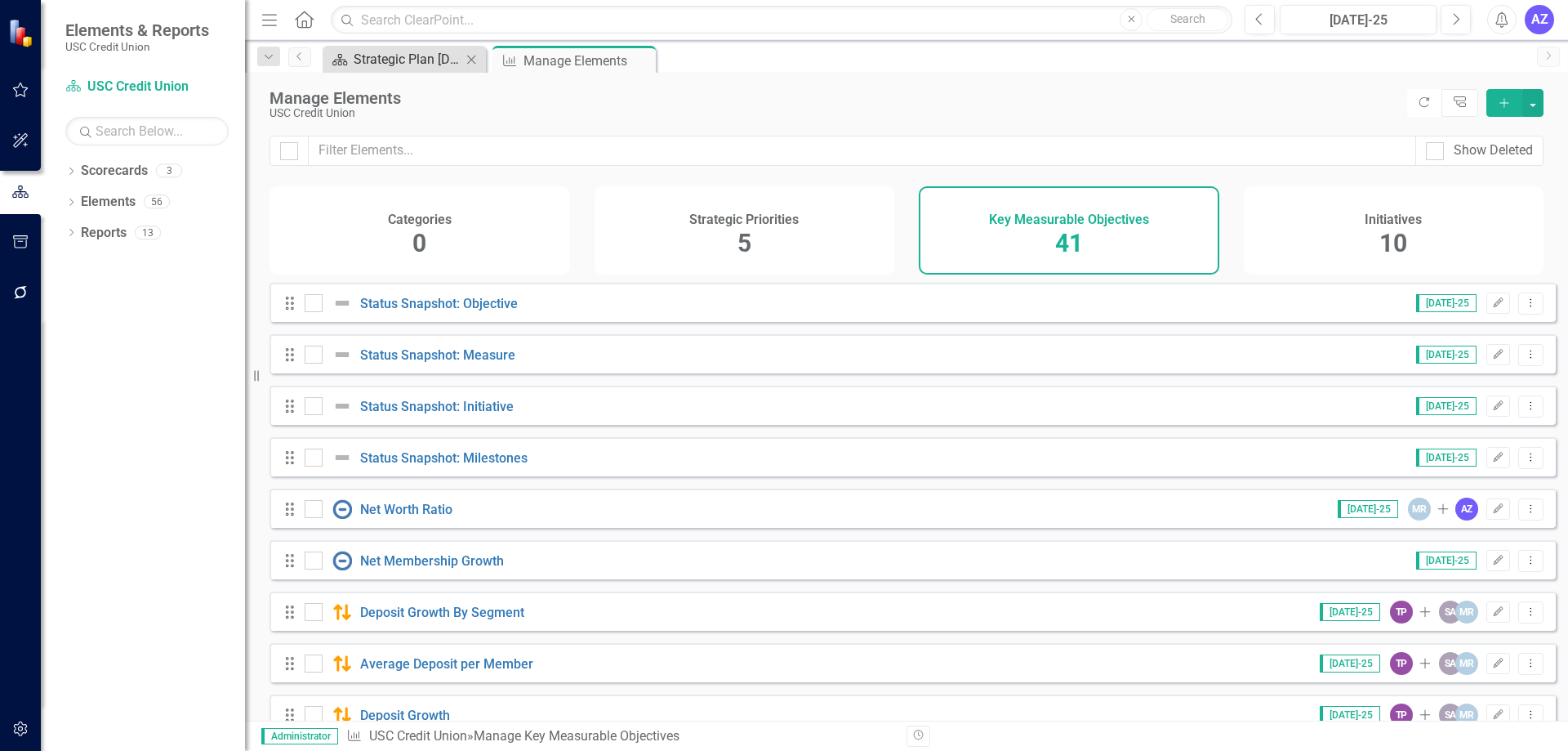
click at [395, 62] on div "Strategic Plan [DATE] - [DATE]" at bounding box center [407, 60] width 108 height 20
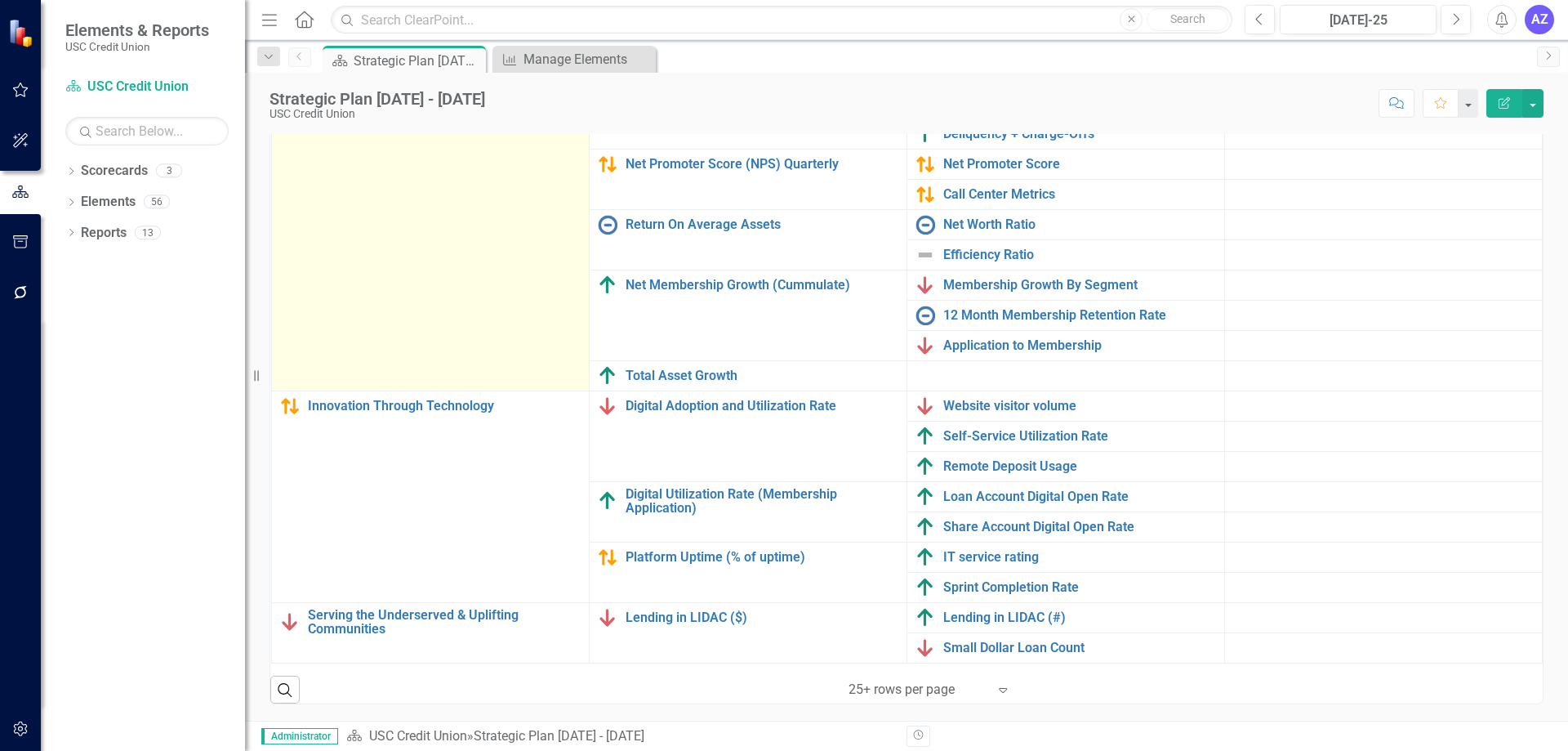
scroll to position [179, 0]
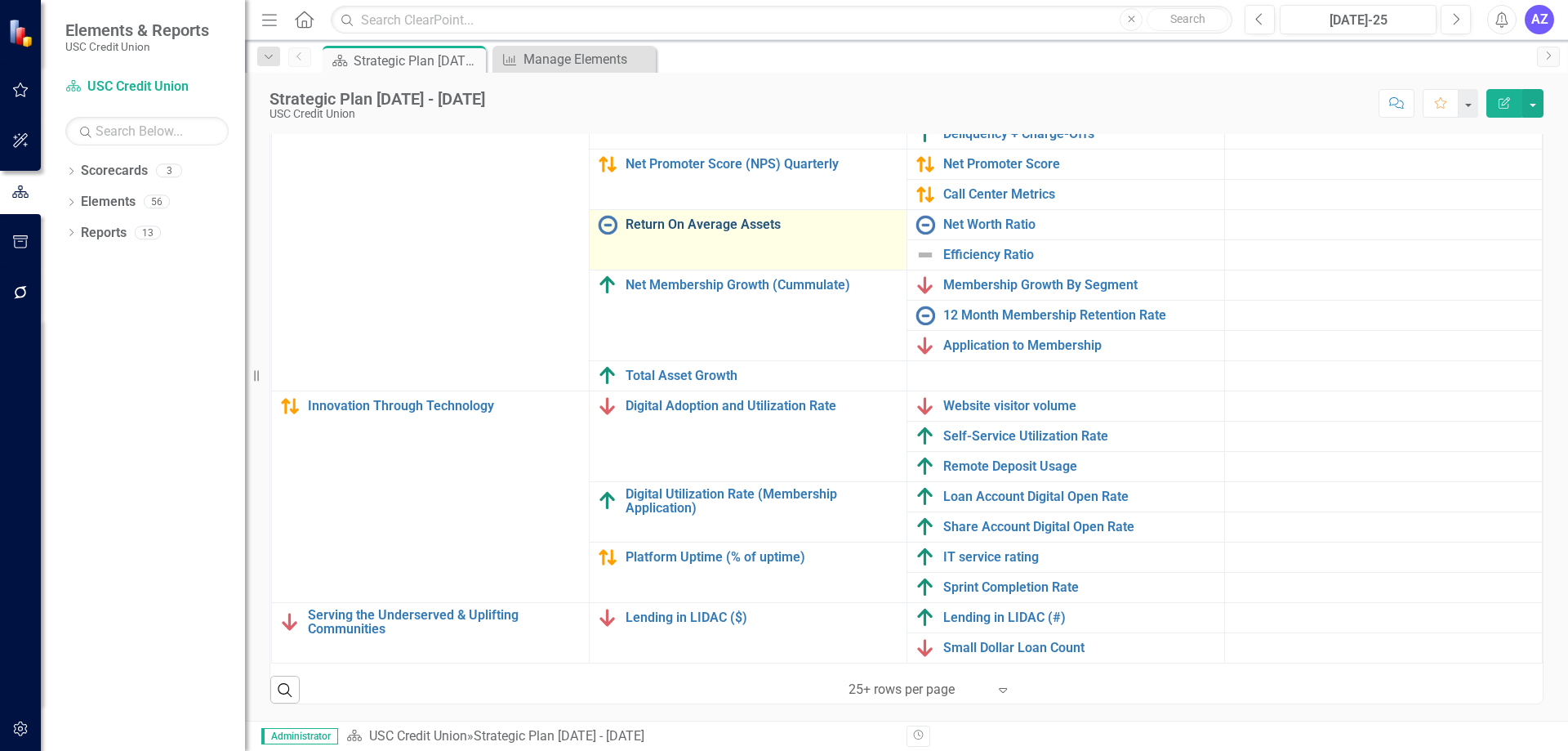
click at [673, 217] on link "Return On Average Assets" at bounding box center [762, 224] width 273 height 14
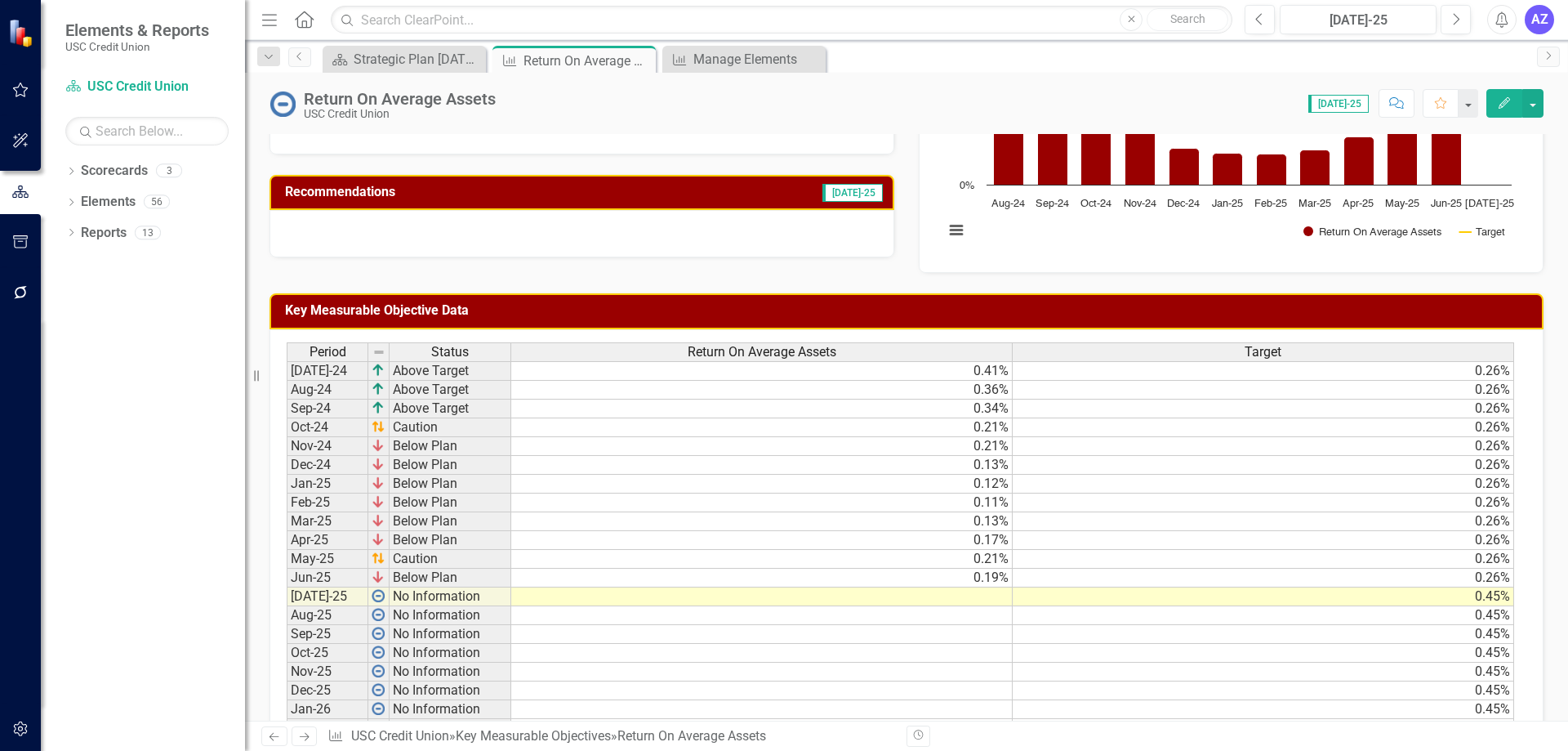
scroll to position [408, 0]
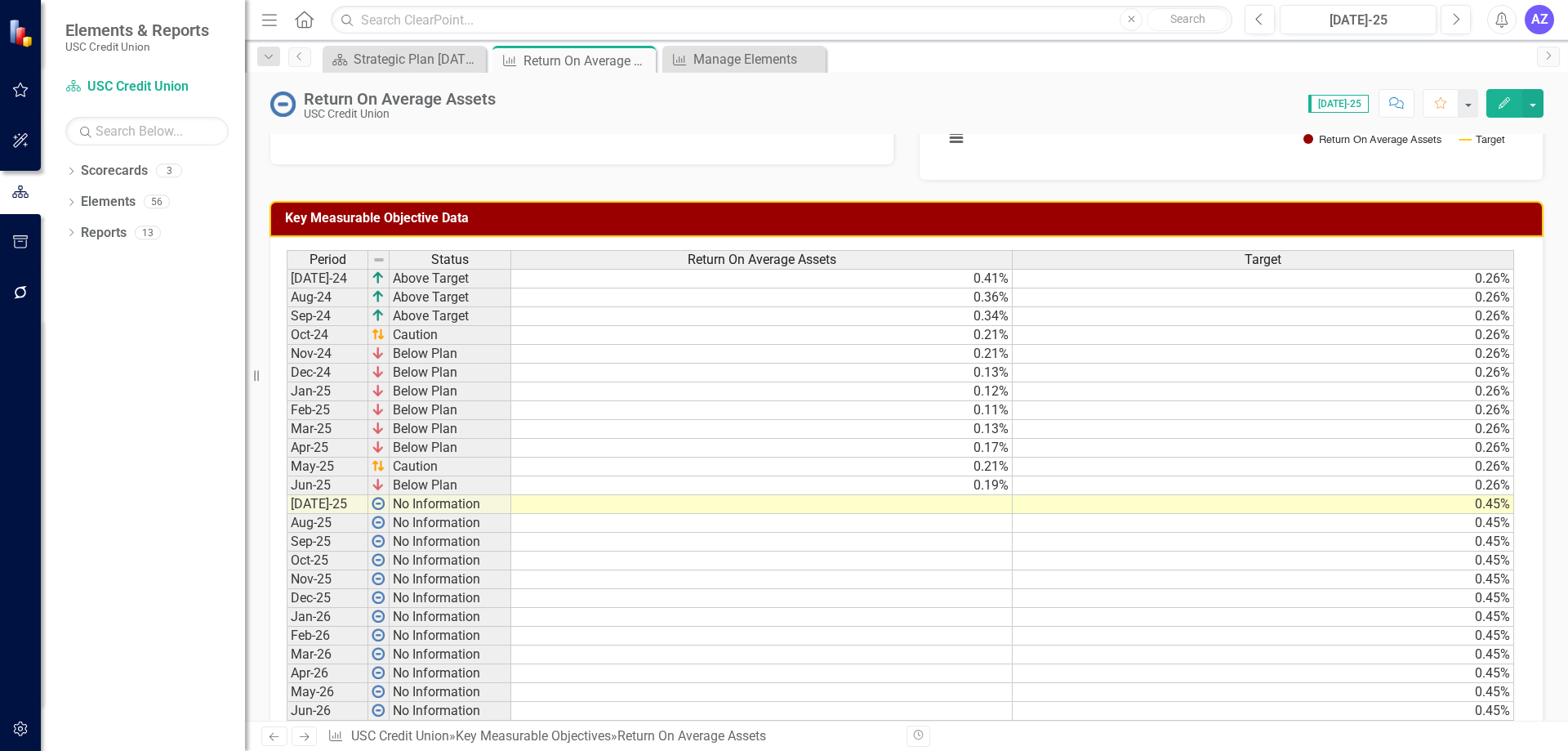
click at [898, 495] on td at bounding box center [762, 504] width 502 height 19
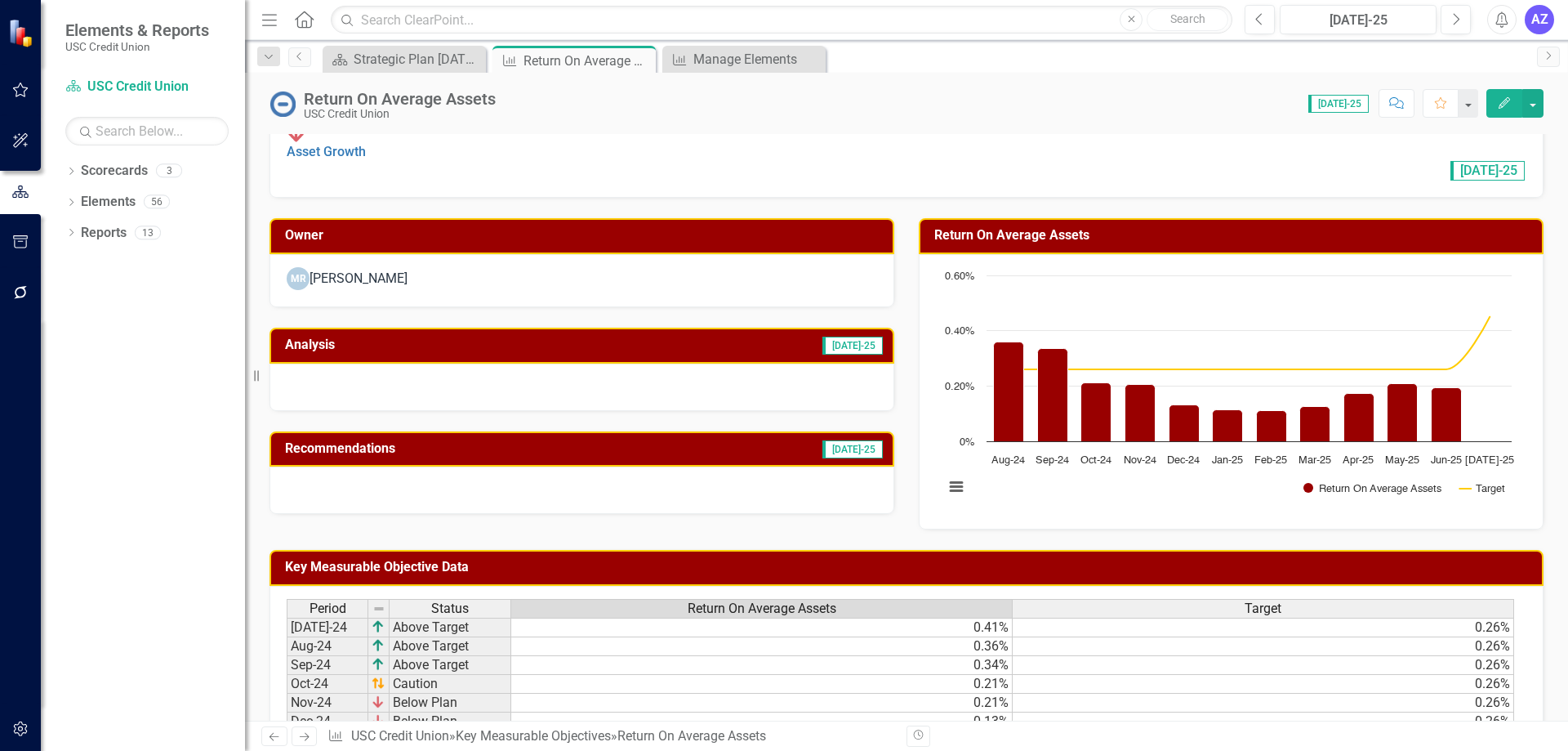
scroll to position [0, 0]
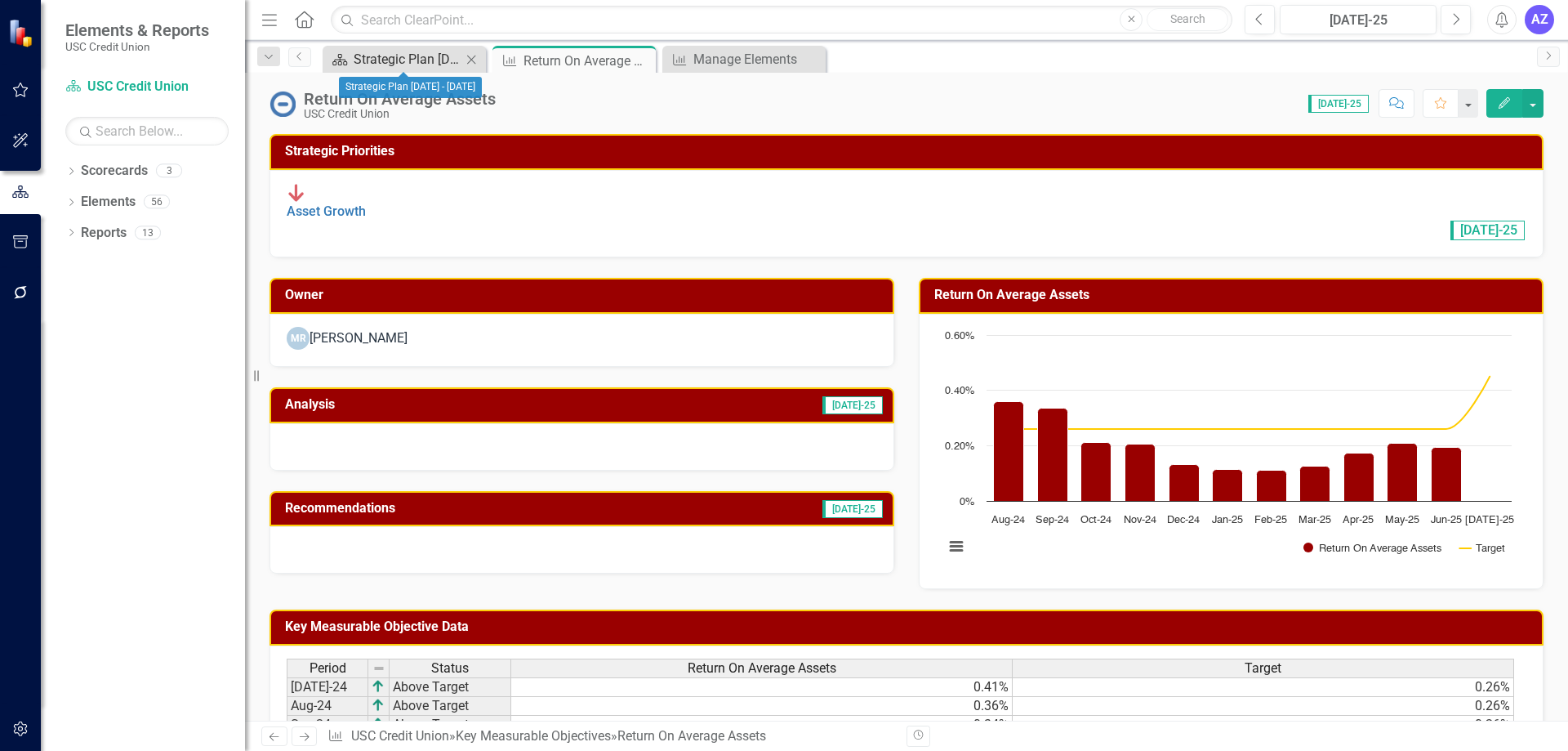
click at [421, 63] on div "Strategic Plan [DATE] - [DATE]" at bounding box center [407, 60] width 108 height 20
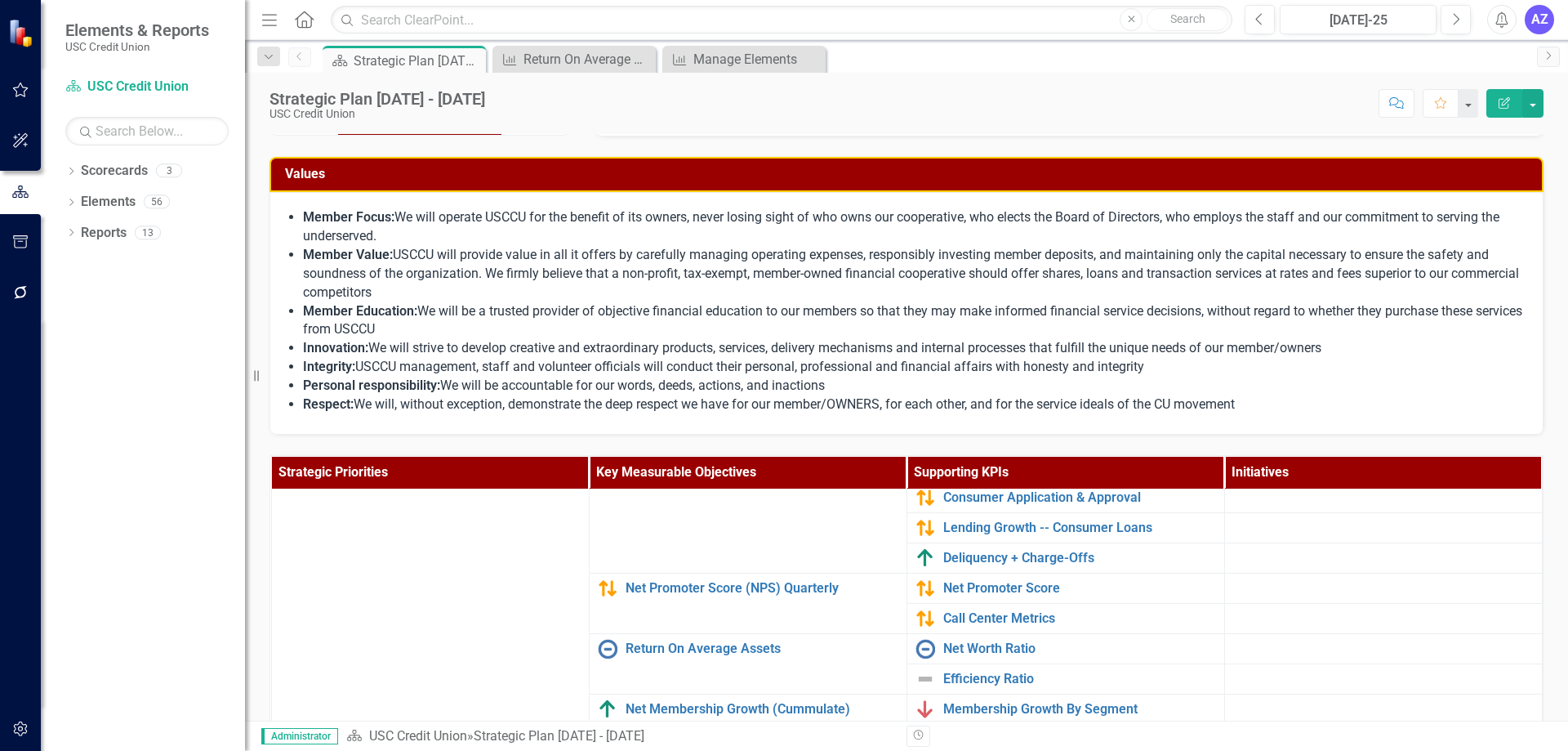
scroll to position [0, 2]
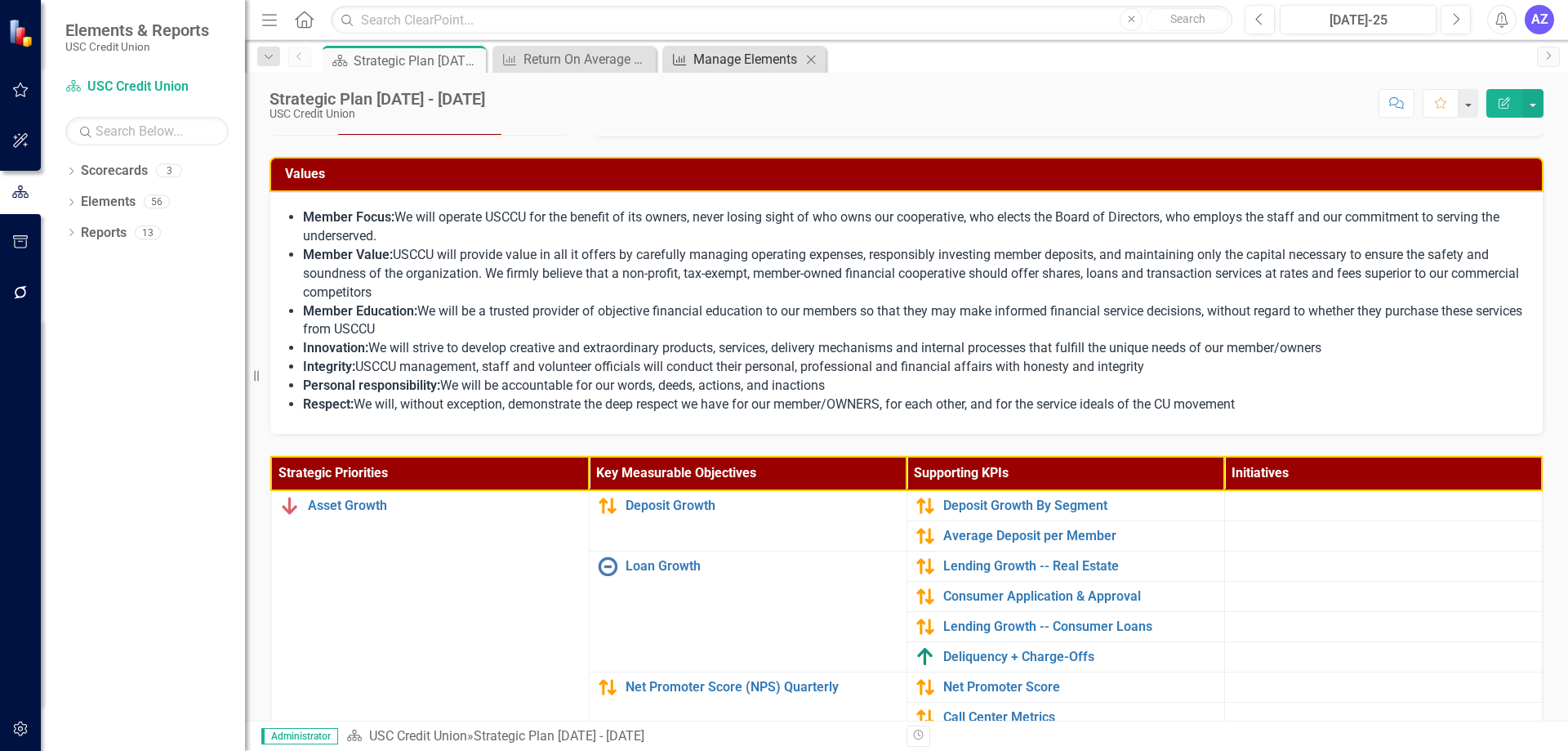
click at [704, 55] on div "Manage Elements" at bounding box center [747, 60] width 108 height 20
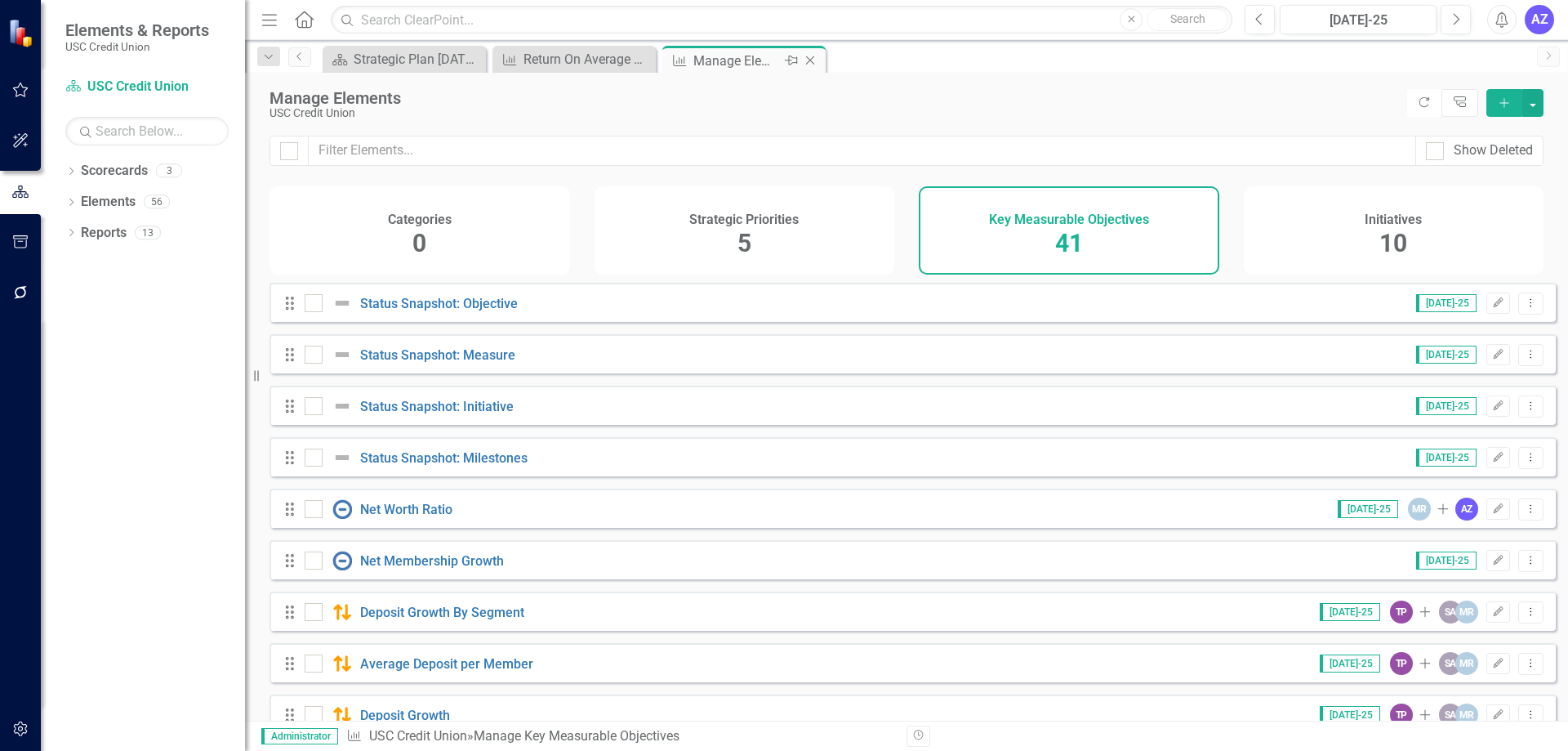
click at [813, 60] on icon "Close" at bounding box center [810, 60] width 16 height 13
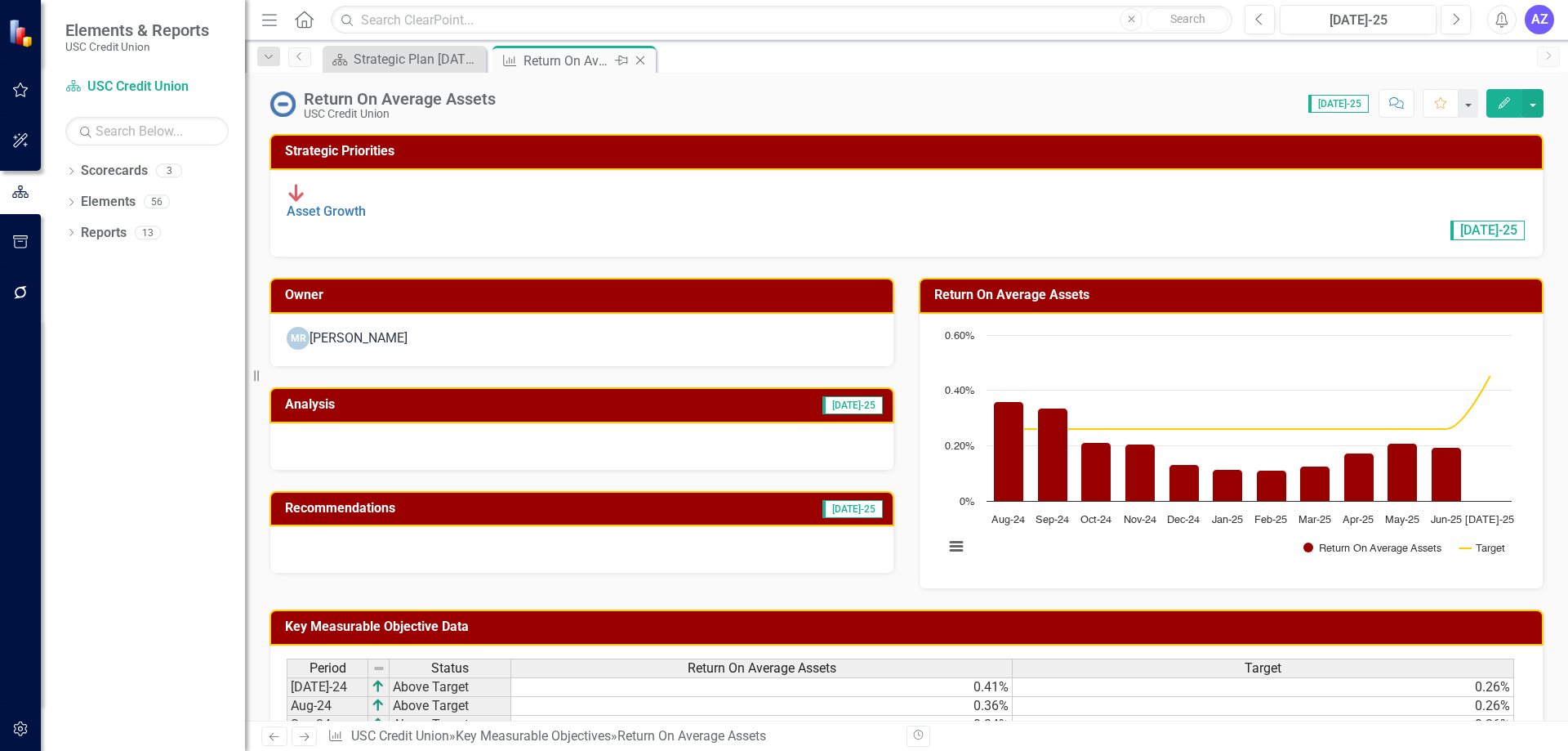
click at [644, 59] on icon "Close" at bounding box center [639, 60] width 16 height 13
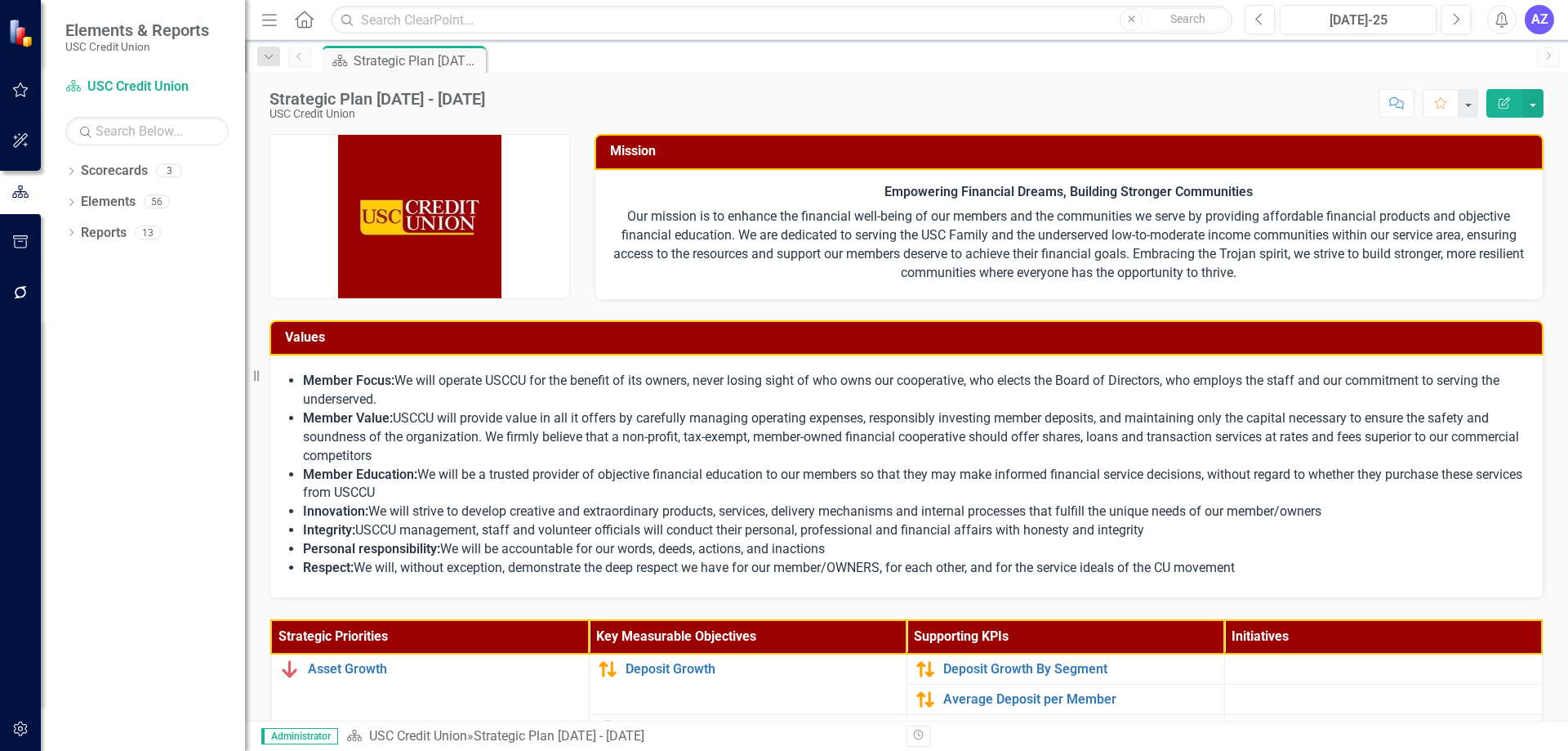
click at [550, 111] on div "Score: N/A [DATE]-25 Completed Comment Favorite Edit Report" at bounding box center [1018, 103] width 1050 height 28
click at [529, 90] on div "Score: N/A [DATE]-25 Completed Comment Favorite Edit Report" at bounding box center [1018, 103] width 1050 height 28
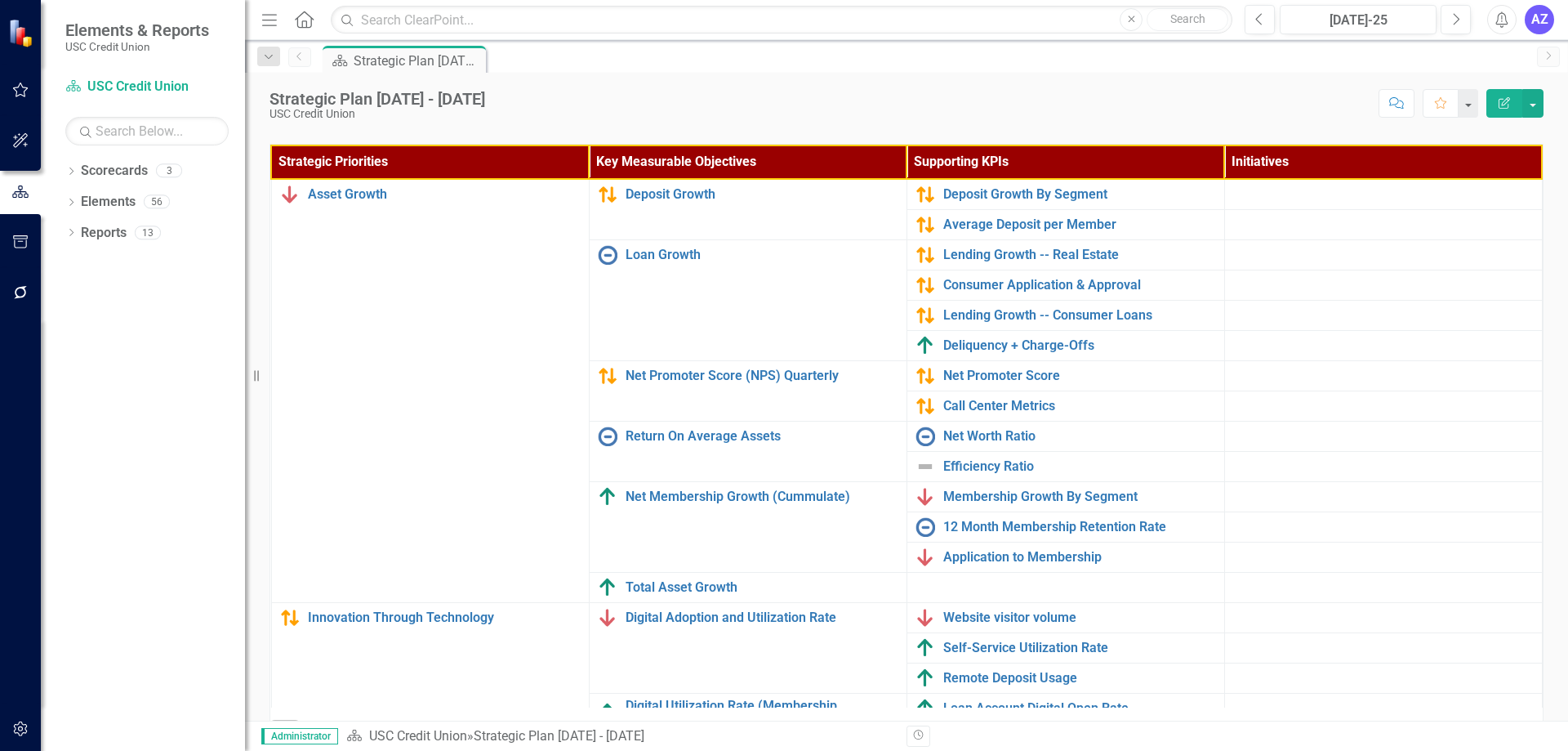
scroll to position [519, 0]
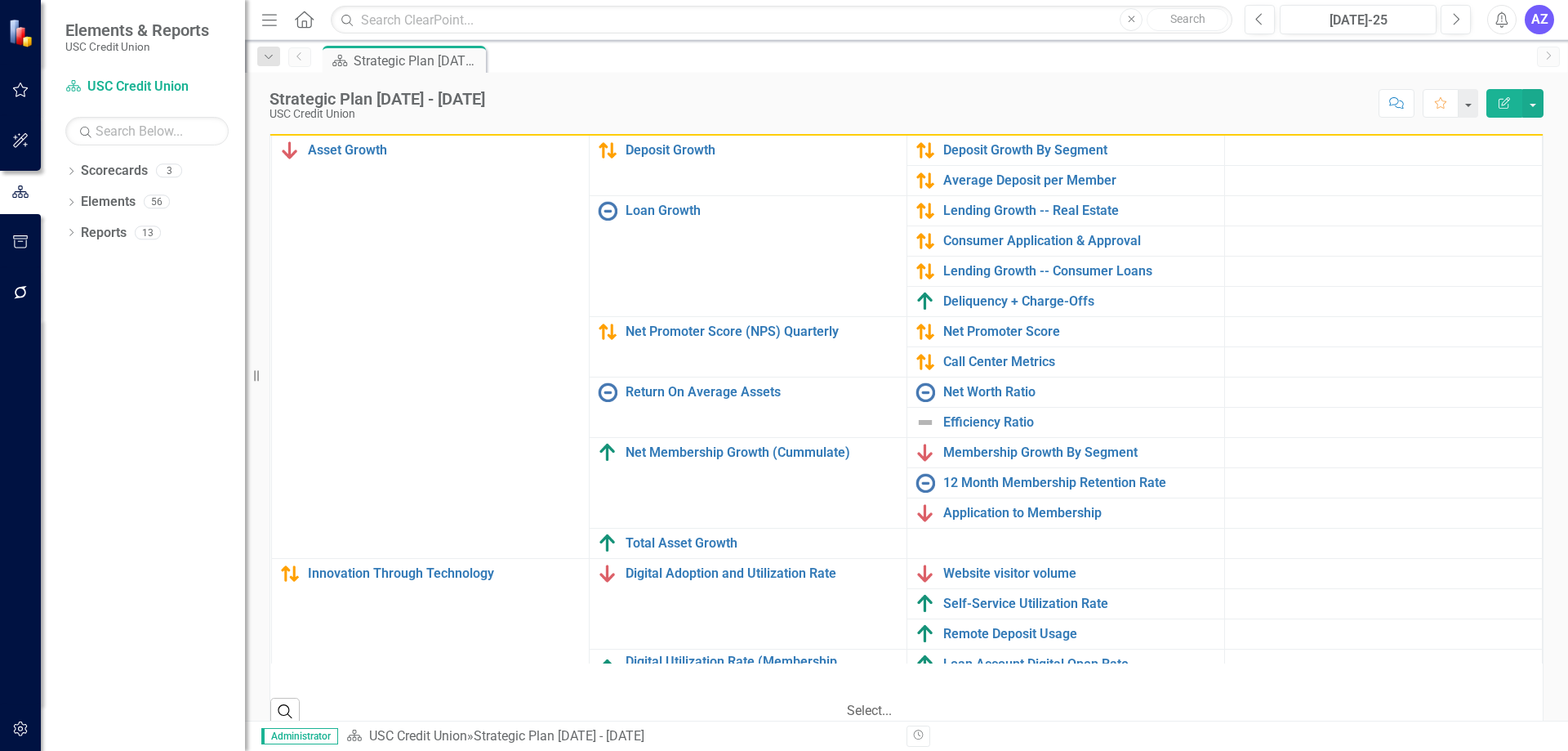
click at [937, 693] on div at bounding box center [930, 689] width 163 height 22
click at [1232, 699] on div "Search ‹ Previous 1 (current) › Next" at bounding box center [906, 683] width 1272 height 40
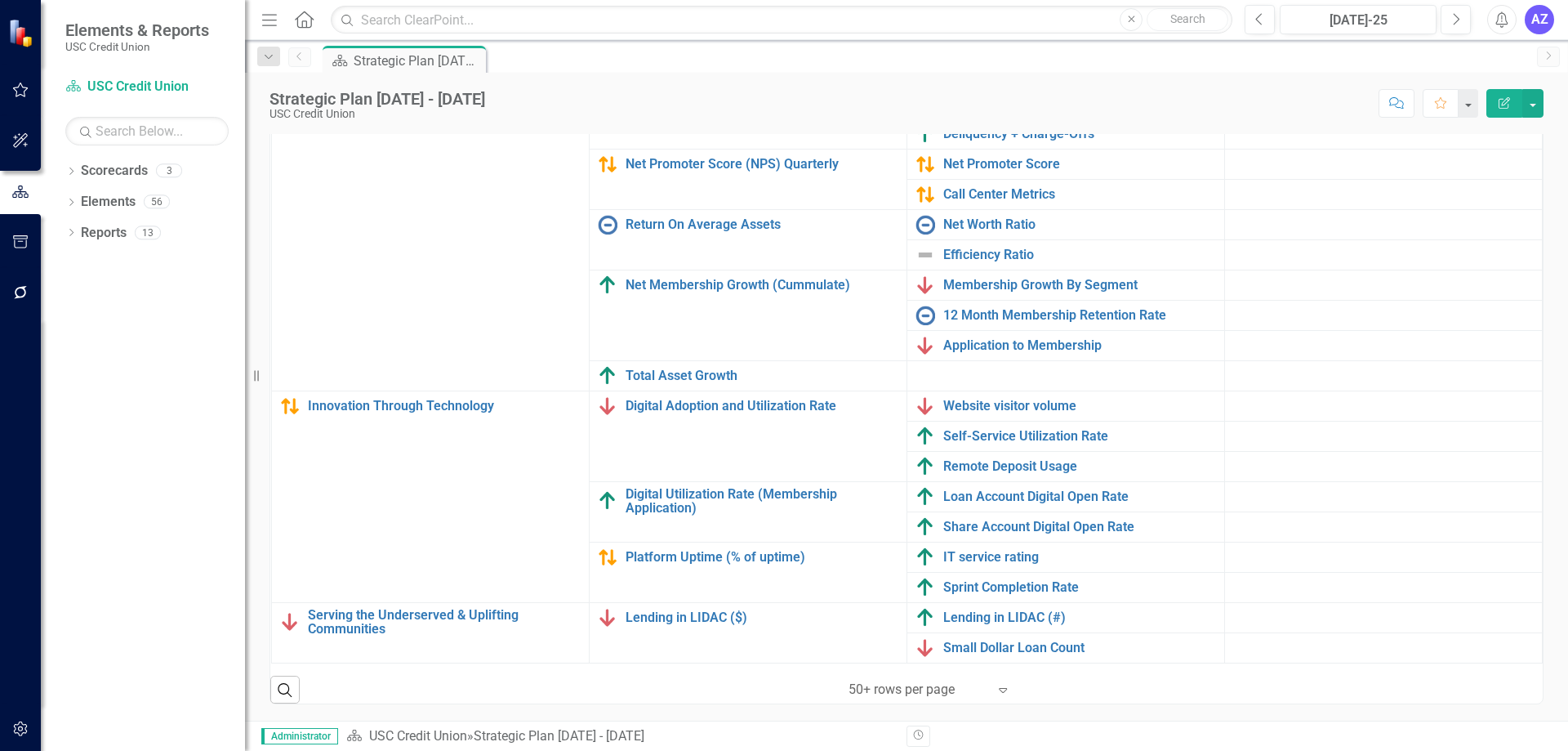
scroll to position [179, 0]
click at [1537, 686] on div "Strategic Priorities Key Measurable Objectives Supporting KPIs Initiatives Asse…" at bounding box center [906, 392] width 1298 height 626
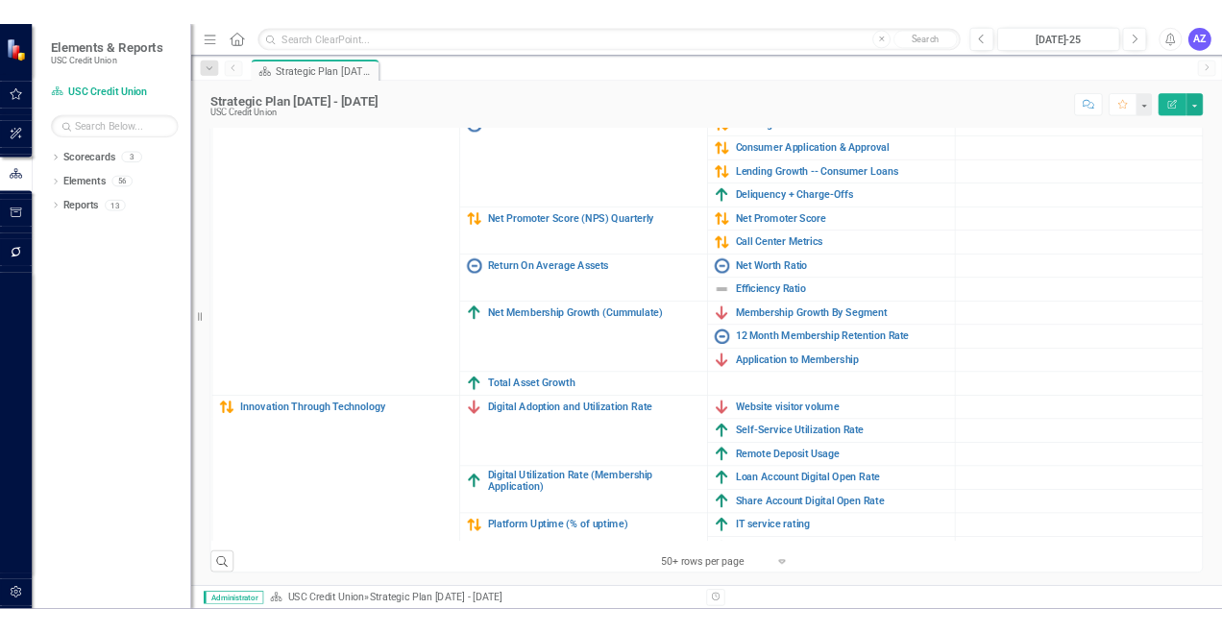
scroll to position [0, 2]
